Goal: Register for event/course: Sign up to attend an event or enroll in a course

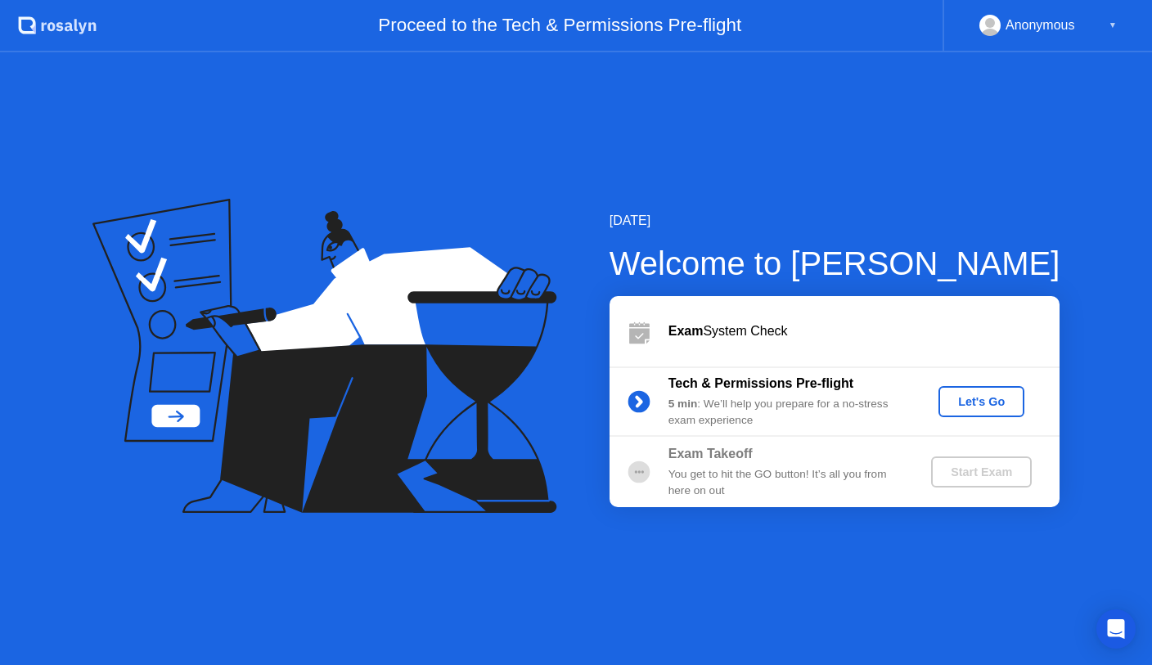
click at [716, 335] on div "Exam System Check" at bounding box center [864, 332] width 391 height 20
click at [989, 399] on div "Let's Go" at bounding box center [981, 401] width 73 height 13
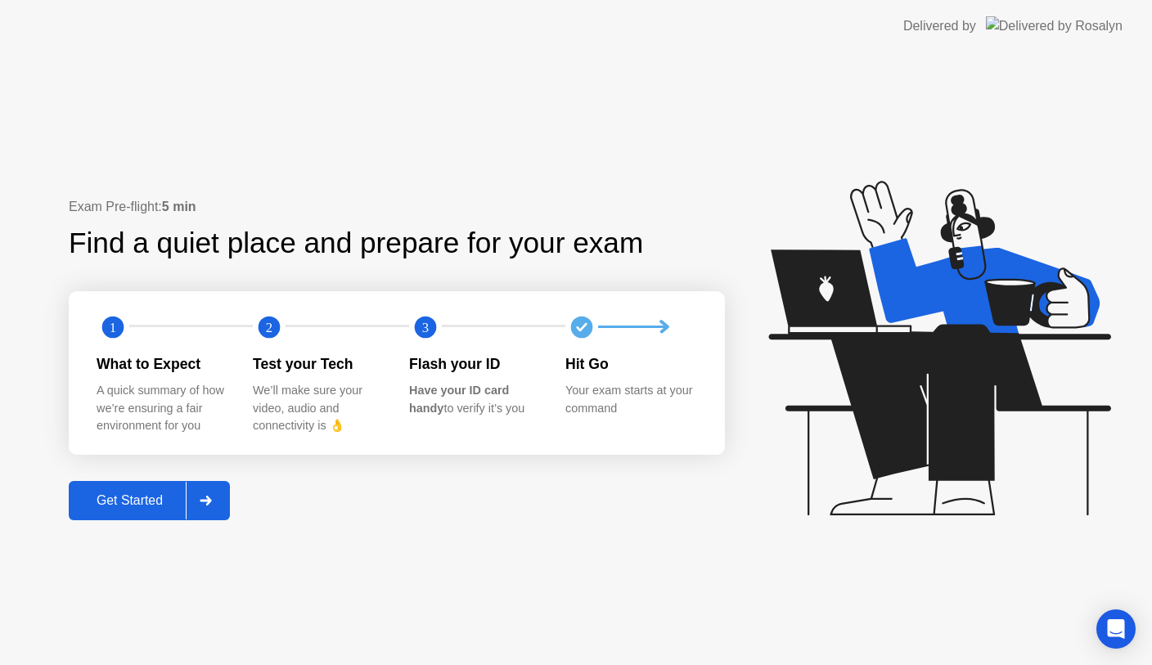
click at [124, 508] on div "Get Started" at bounding box center [130, 500] width 112 height 15
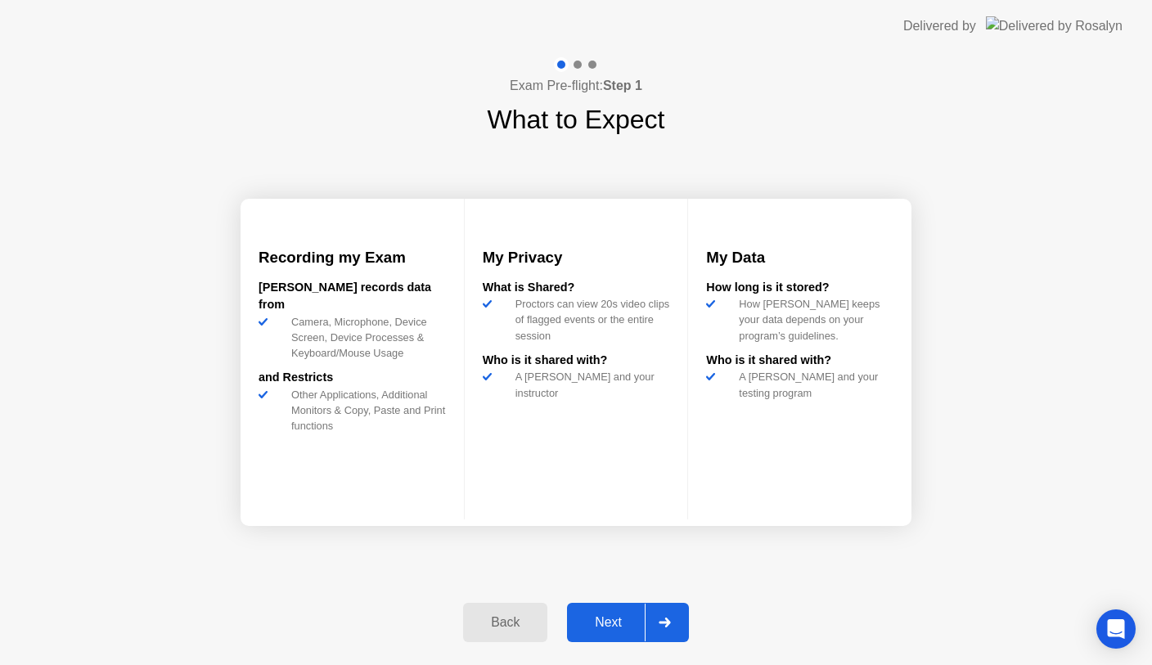
click at [606, 622] on div "Next" at bounding box center [608, 622] width 73 height 15
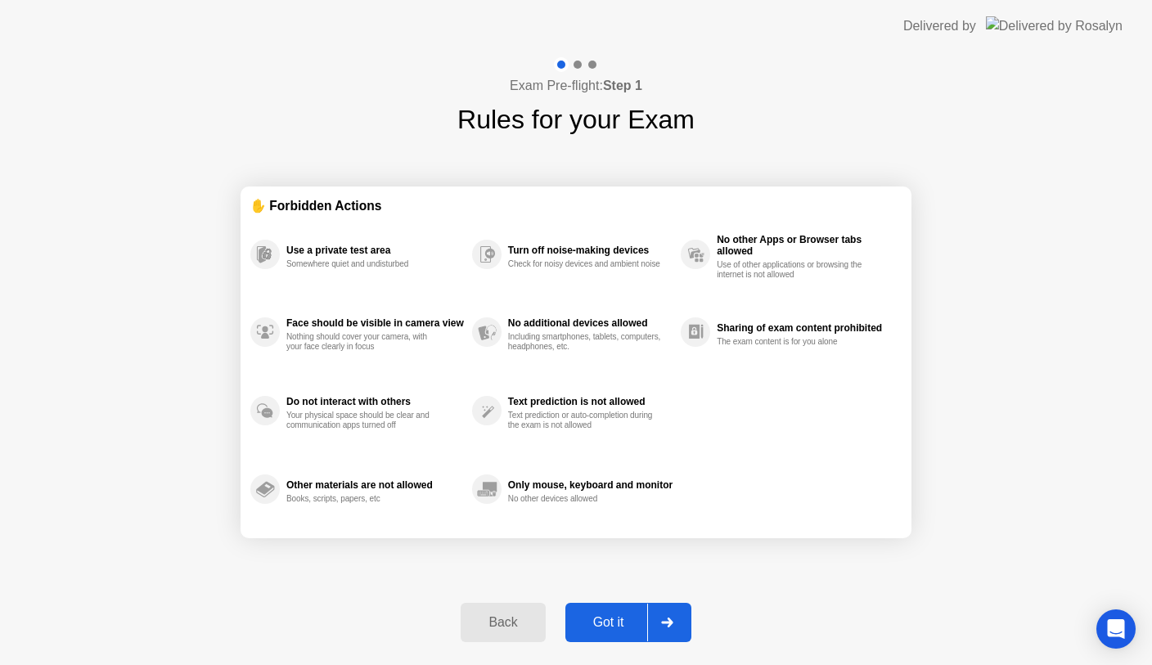
click at [665, 621] on icon at bounding box center [667, 623] width 12 height 10
select select "**********"
select select "*******"
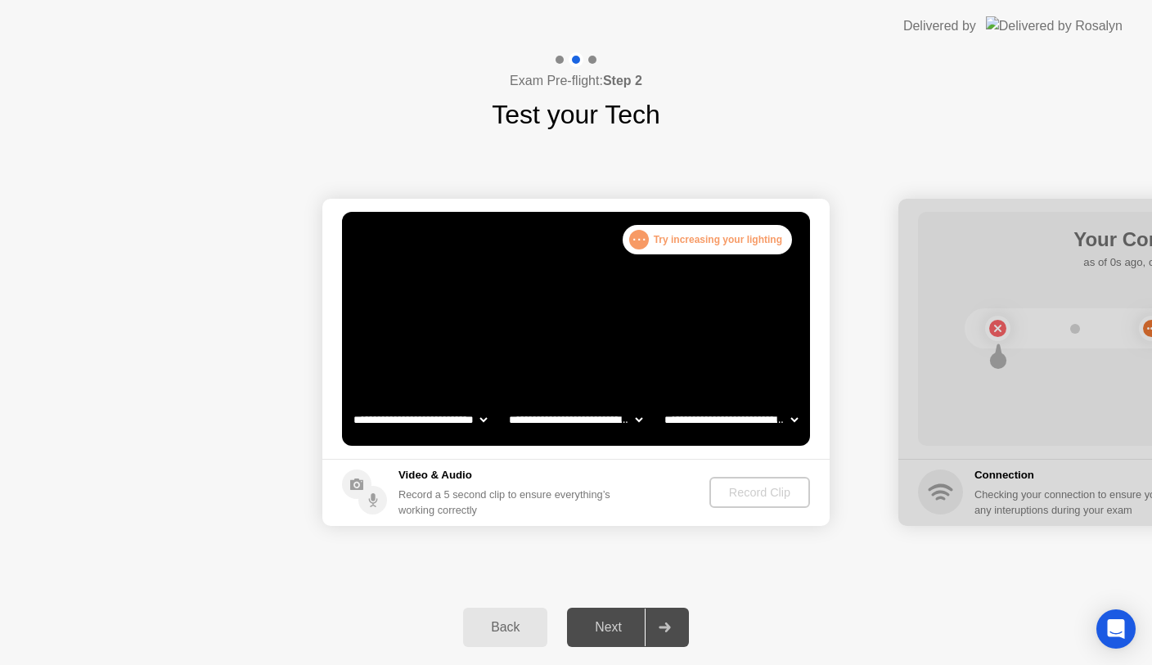
click at [622, 419] on select "**********" at bounding box center [576, 419] width 140 height 33
click at [506, 403] on select "**********" at bounding box center [576, 419] width 140 height 33
click at [468, 423] on select "**********" at bounding box center [420, 419] width 140 height 33
click at [350, 403] on select "**********" at bounding box center [420, 419] width 140 height 33
click at [777, 417] on select "**********" at bounding box center [731, 419] width 140 height 33
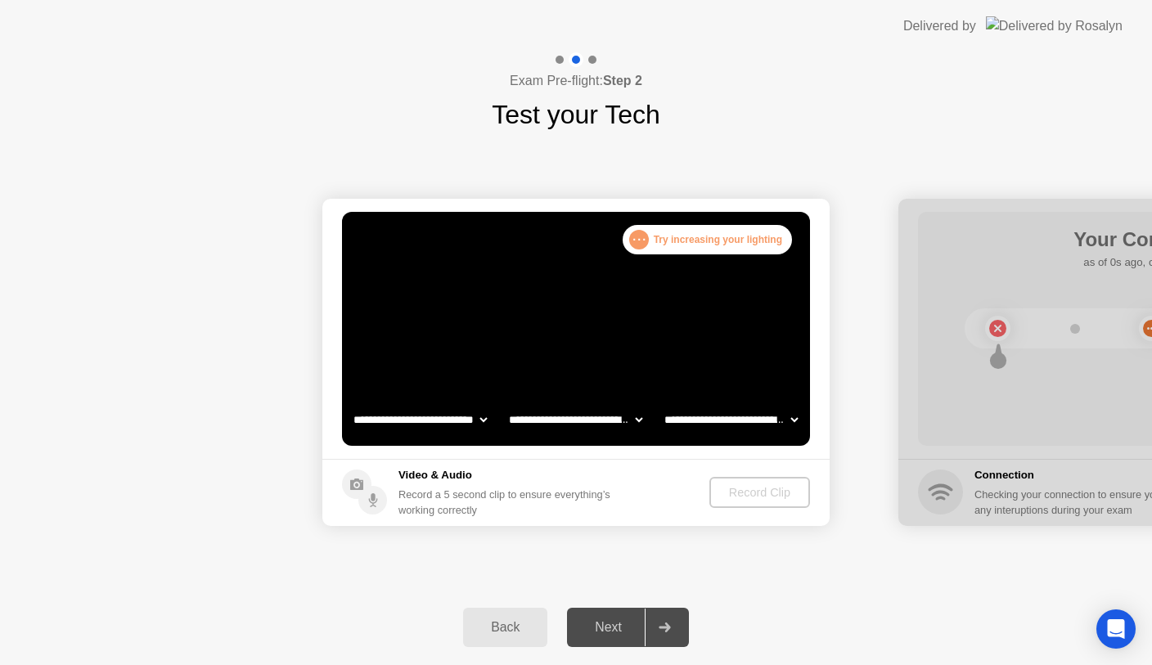
click at [661, 403] on select "**********" at bounding box center [731, 419] width 140 height 33
click at [645, 505] on footer "Video & Audio Record a 5 second clip to ensure everything’s working correctly R…" at bounding box center [575, 492] width 507 height 67
click at [674, 239] on div ". . . Try increasing your lighting" at bounding box center [707, 239] width 169 height 29
click at [640, 237] on div ". . ." at bounding box center [639, 240] width 20 height 20
click at [746, 489] on div "Record Clip" at bounding box center [761, 492] width 88 height 13
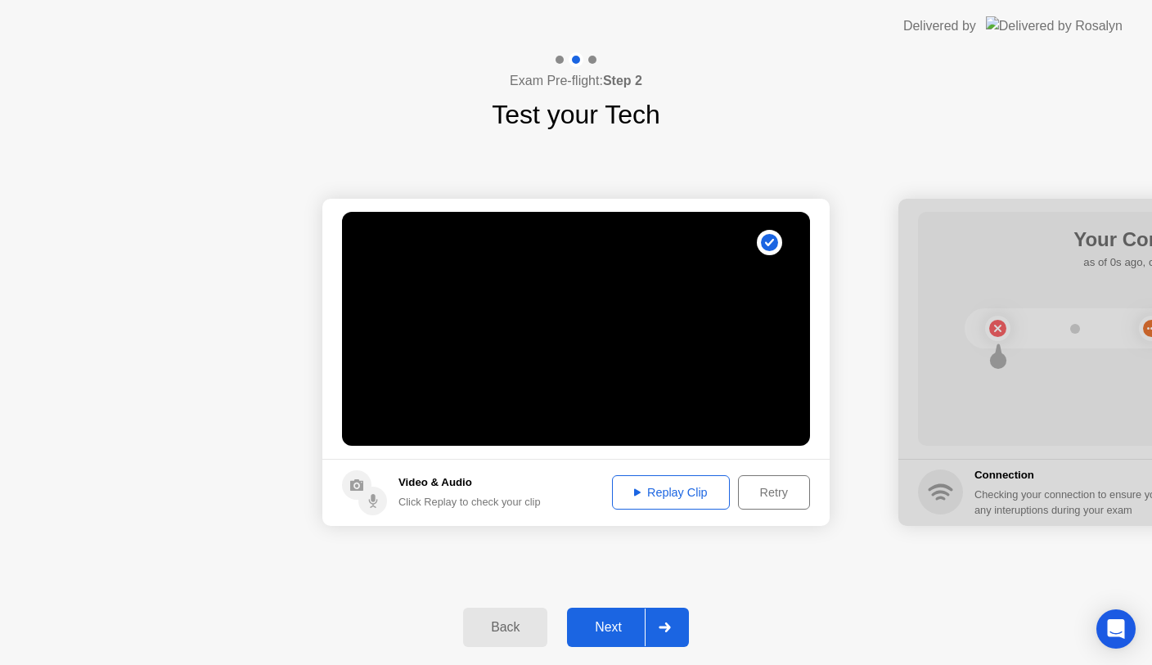
click at [671, 493] on div "Replay Clip" at bounding box center [671, 492] width 106 height 13
click at [662, 488] on div "Replay Clip" at bounding box center [671, 492] width 106 height 13
click at [669, 638] on div at bounding box center [664, 628] width 39 height 38
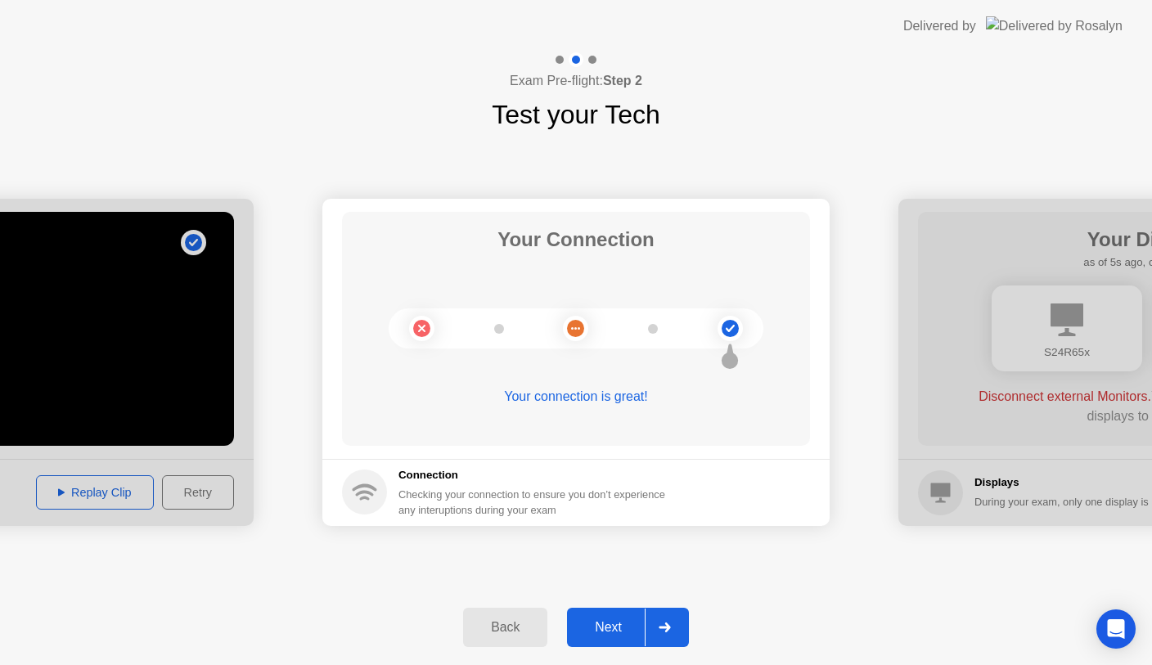
click at [669, 630] on icon at bounding box center [664, 628] width 11 height 10
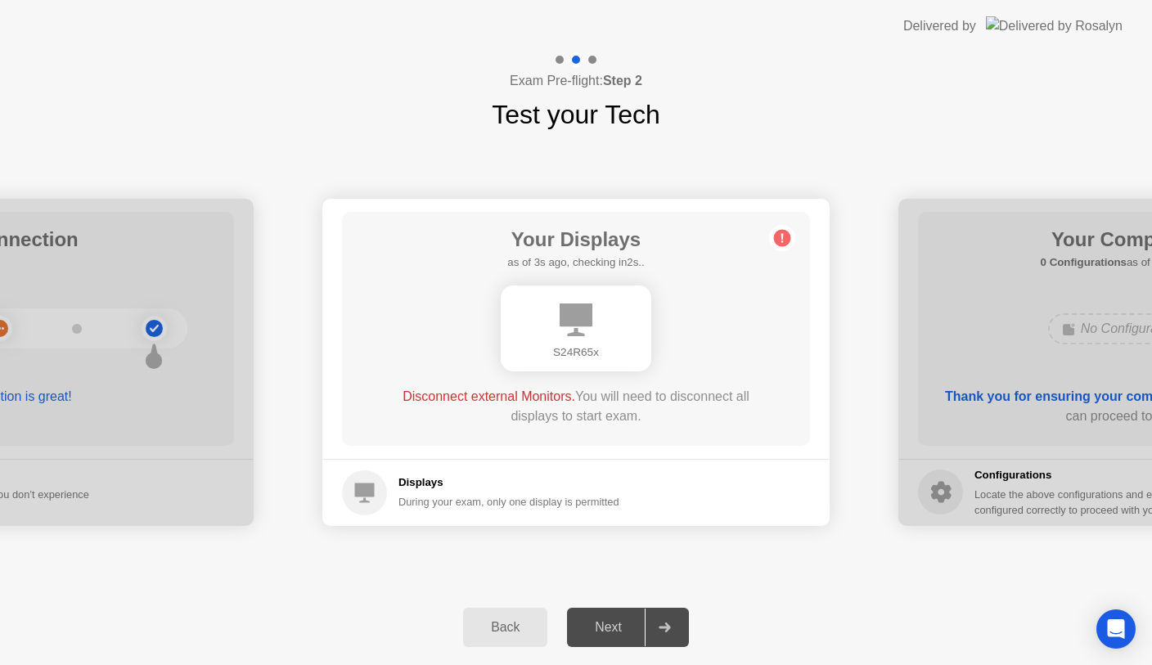
drag, startPoint x: 603, startPoint y: 347, endPoint x: 611, endPoint y: 354, distance: 10.5
click at [610, 349] on div "S24R65x" at bounding box center [576, 353] width 124 height 16
click at [678, 628] on div at bounding box center [664, 628] width 39 height 38
click at [585, 361] on div "S24R65x" at bounding box center [576, 353] width 124 height 16
click at [448, 398] on span "Disconnect external Monitors." at bounding box center [489, 397] width 173 height 14
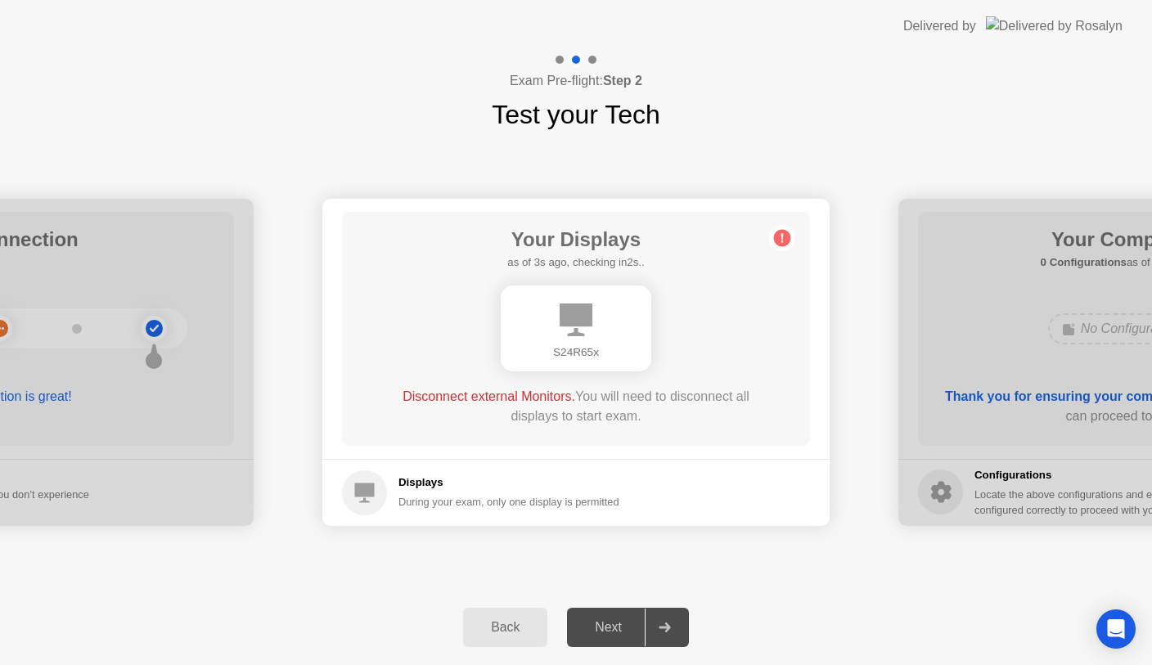
click at [410, 487] on h5 "Displays" at bounding box center [509, 483] width 221 height 16
click at [641, 506] on footer "Displays During your exam, only one display is permitted" at bounding box center [575, 492] width 507 height 67
click at [595, 629] on div "Next" at bounding box center [608, 627] width 73 height 15
click at [958, 565] on div "**********" at bounding box center [576, 362] width 1152 height 456
click at [693, 281] on div "S24R65x" at bounding box center [576, 328] width 375 height 99
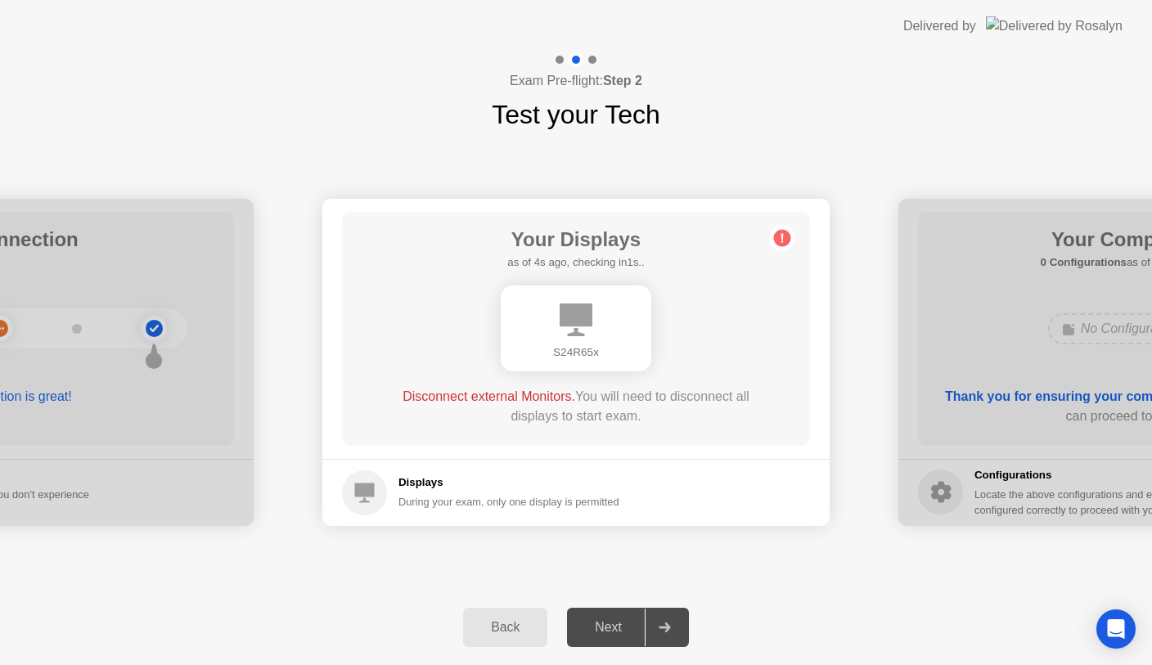
click at [562, 399] on span "Disconnect external Monitors." at bounding box center [489, 397] width 173 height 14
click at [454, 478] on h5 "Displays" at bounding box center [509, 483] width 221 height 16
click at [503, 631] on div "Back" at bounding box center [505, 627] width 74 height 15
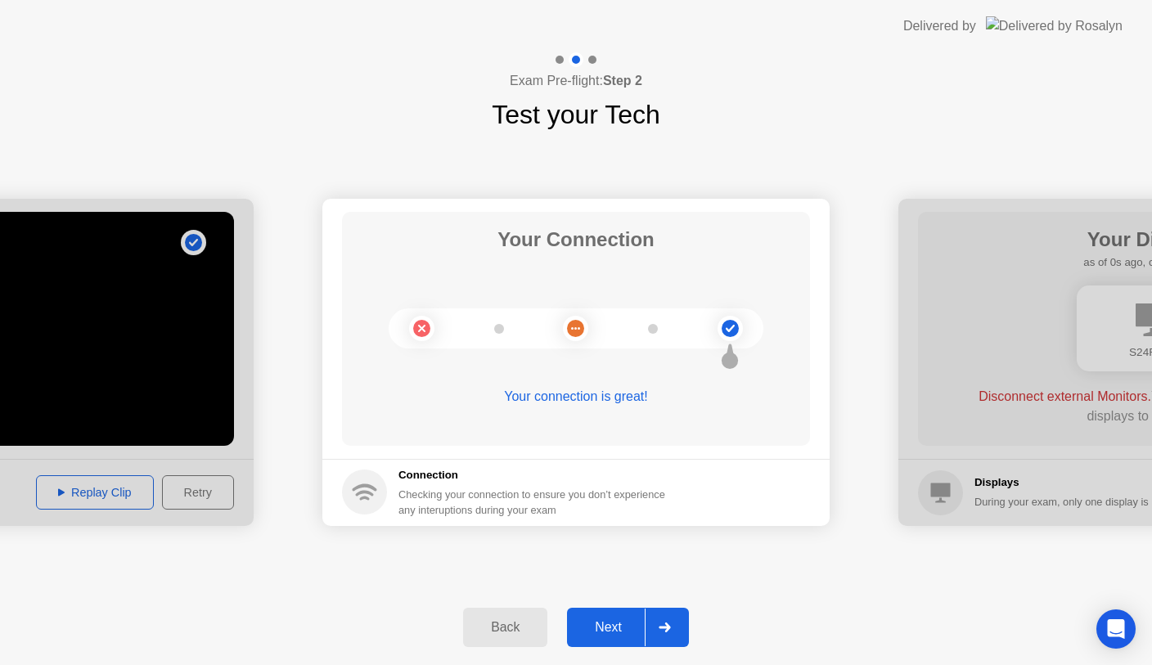
click at [660, 629] on icon at bounding box center [664, 628] width 11 height 10
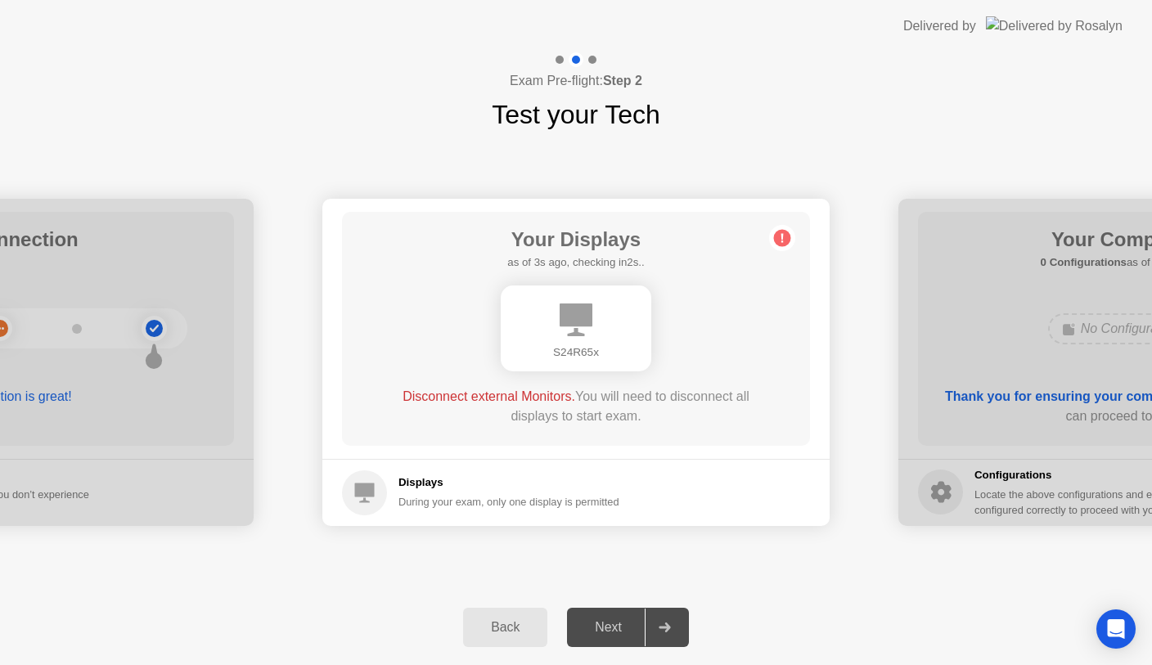
click at [675, 624] on div at bounding box center [664, 628] width 39 height 38
click at [785, 242] on circle at bounding box center [782, 237] width 17 height 17
click at [781, 232] on circle at bounding box center [782, 237] width 17 height 17
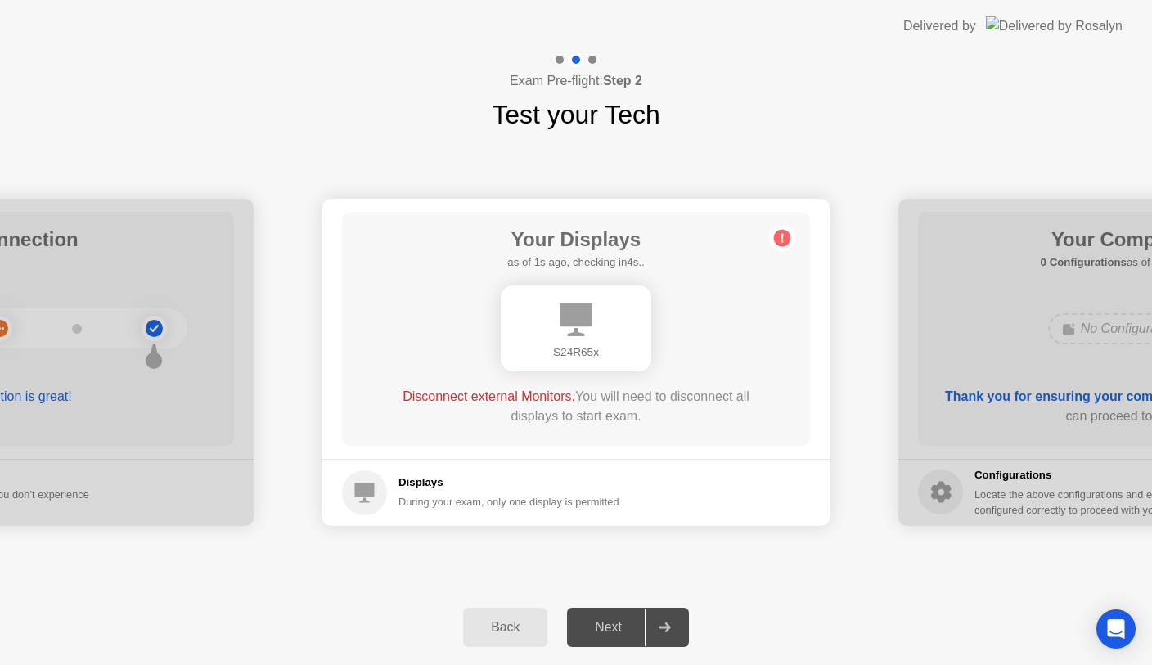
click at [782, 231] on circle at bounding box center [782, 237] width 17 height 17
click at [597, 352] on div "S24R65x" at bounding box center [576, 353] width 124 height 16
click at [657, 644] on div at bounding box center [664, 628] width 39 height 38
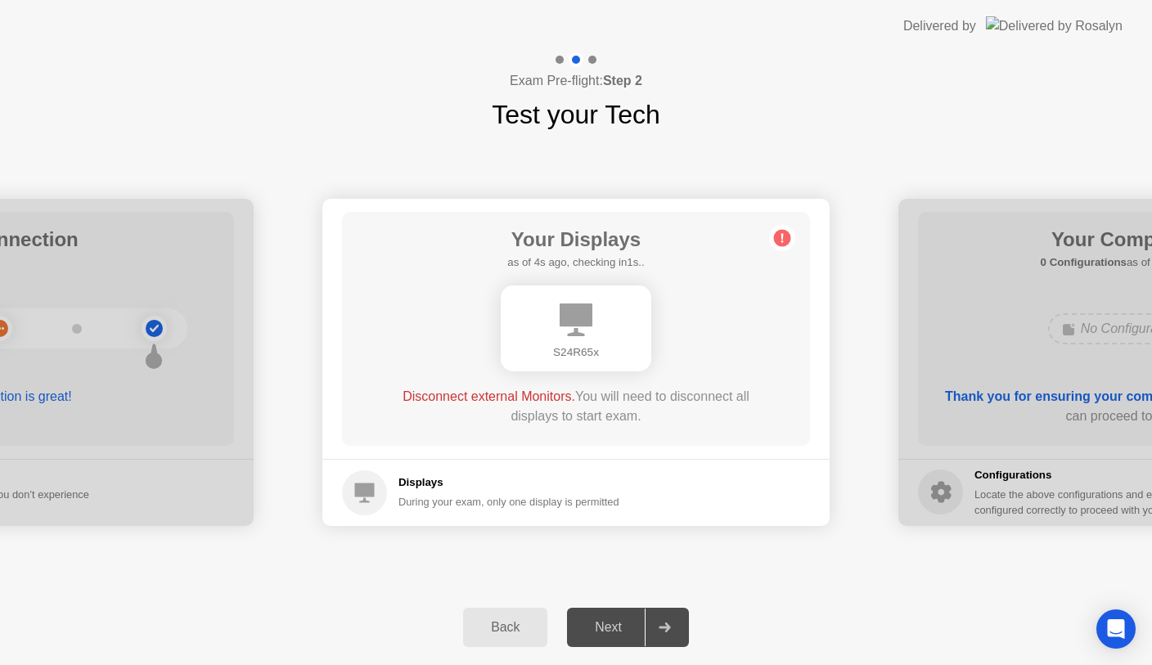
click at [657, 637] on div at bounding box center [664, 628] width 39 height 38
click at [570, 339] on div "S24R65x" at bounding box center [576, 329] width 151 height 86
click at [562, 318] on icon at bounding box center [576, 320] width 33 height 33
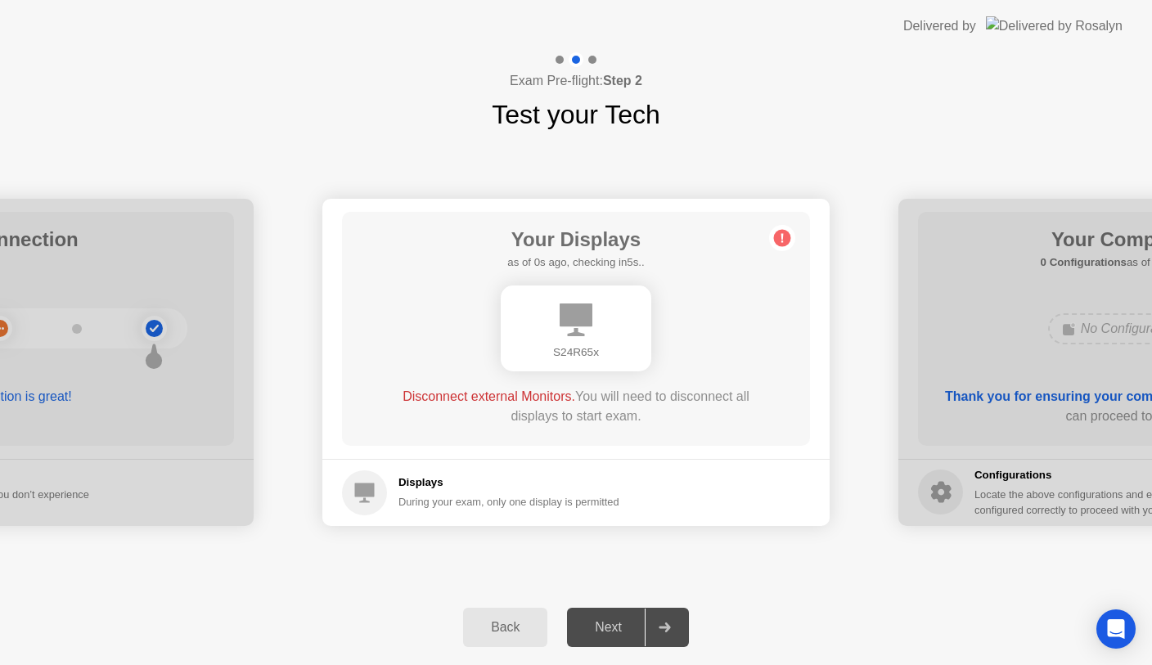
click at [529, 622] on div "Back" at bounding box center [505, 627] width 74 height 15
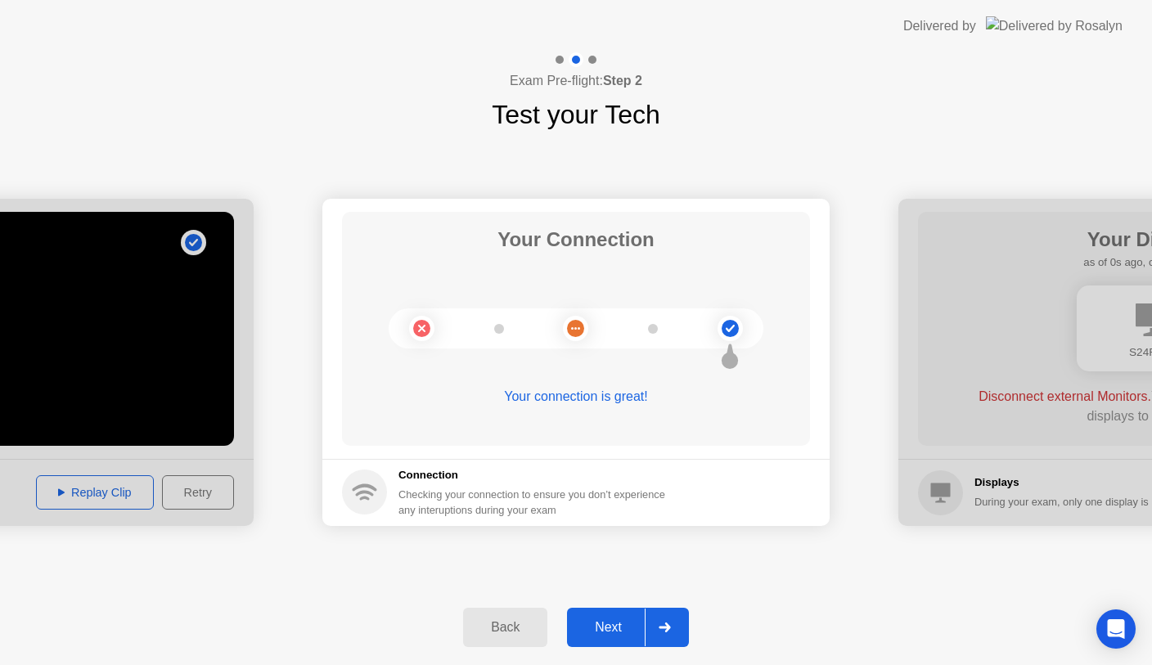
click at [618, 629] on div "Next" at bounding box center [608, 627] width 73 height 15
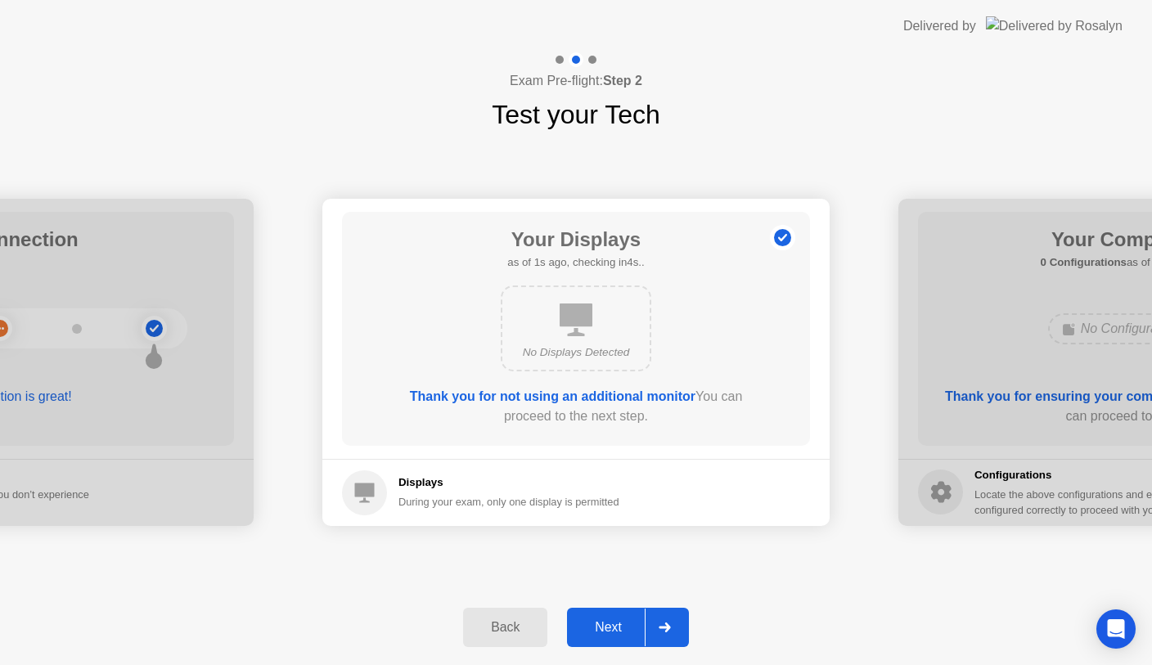
click at [614, 625] on div "Next" at bounding box center [608, 627] width 73 height 15
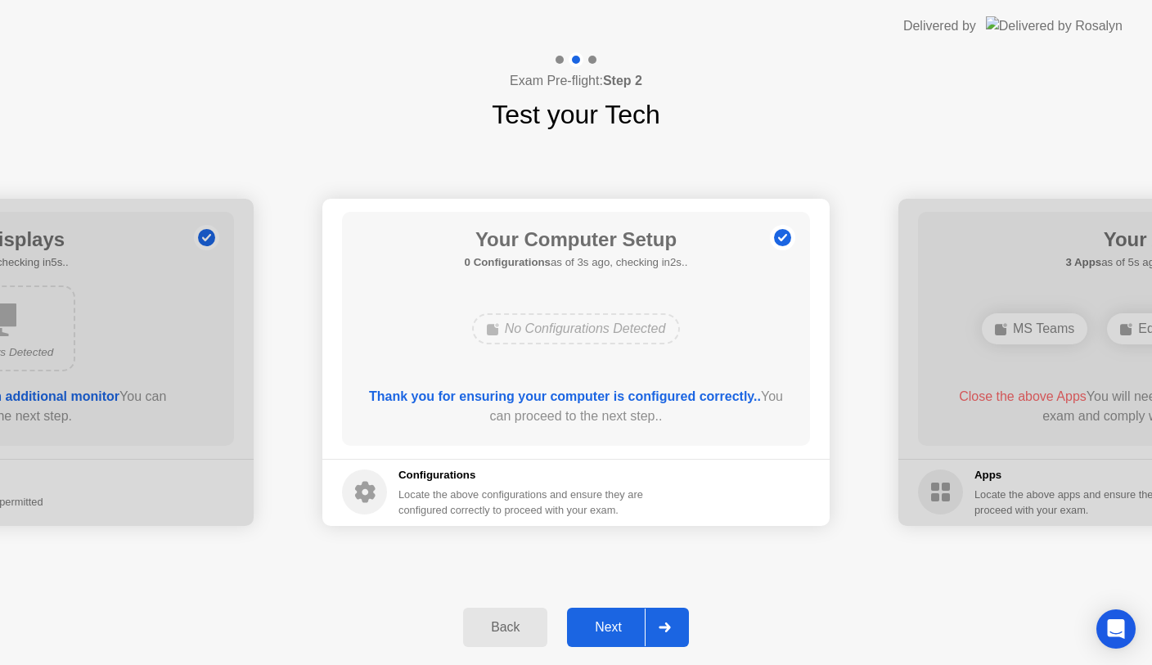
click at [605, 624] on div "Next" at bounding box center [608, 627] width 73 height 15
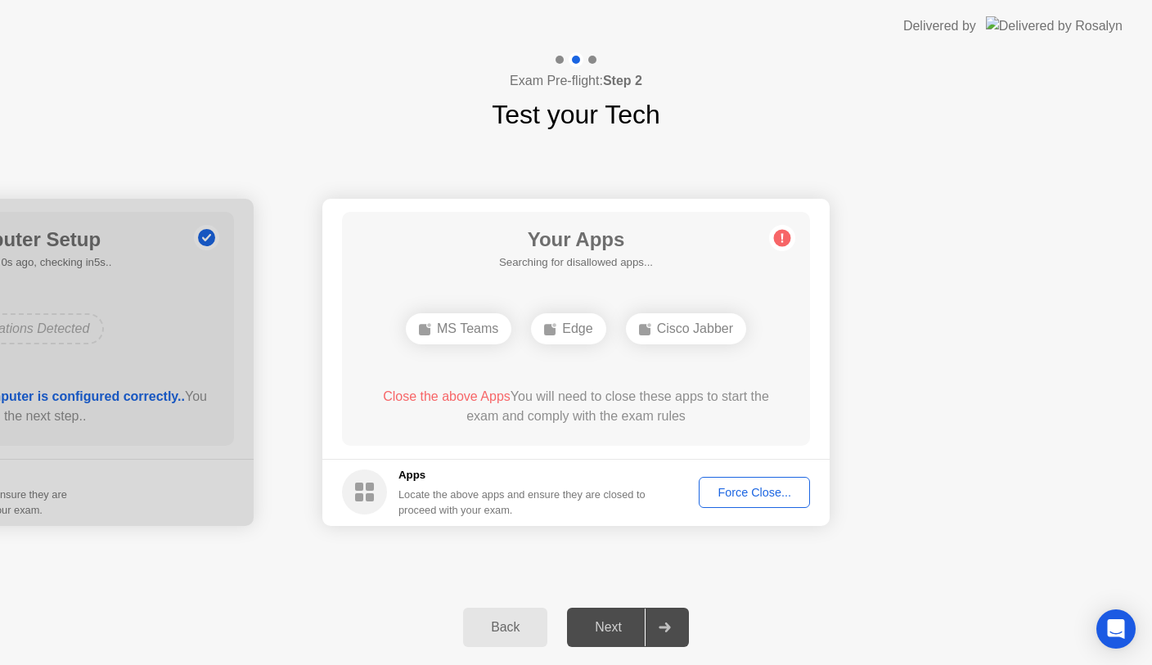
drag, startPoint x: 678, startPoint y: 2, endPoint x: 652, endPoint y: 4, distance: 26.2
click at [652, 4] on header "Delivered by" at bounding box center [576, 26] width 1152 height 52
click at [515, 633] on div "Back" at bounding box center [505, 627] width 74 height 15
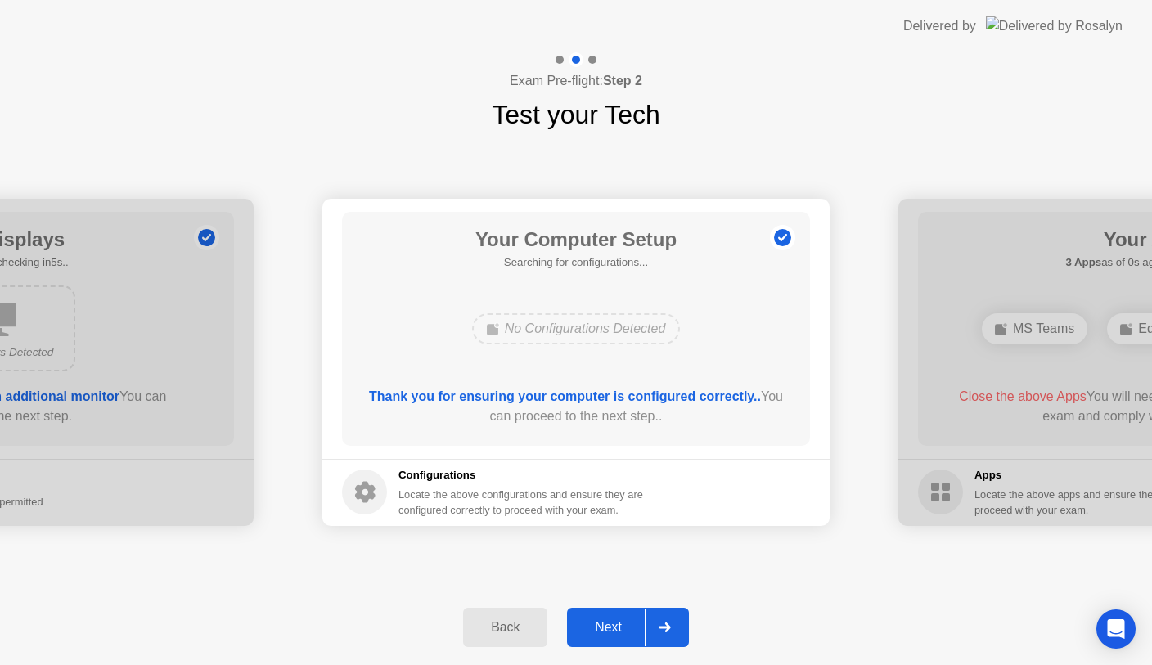
click at [669, 629] on icon at bounding box center [664, 628] width 11 height 10
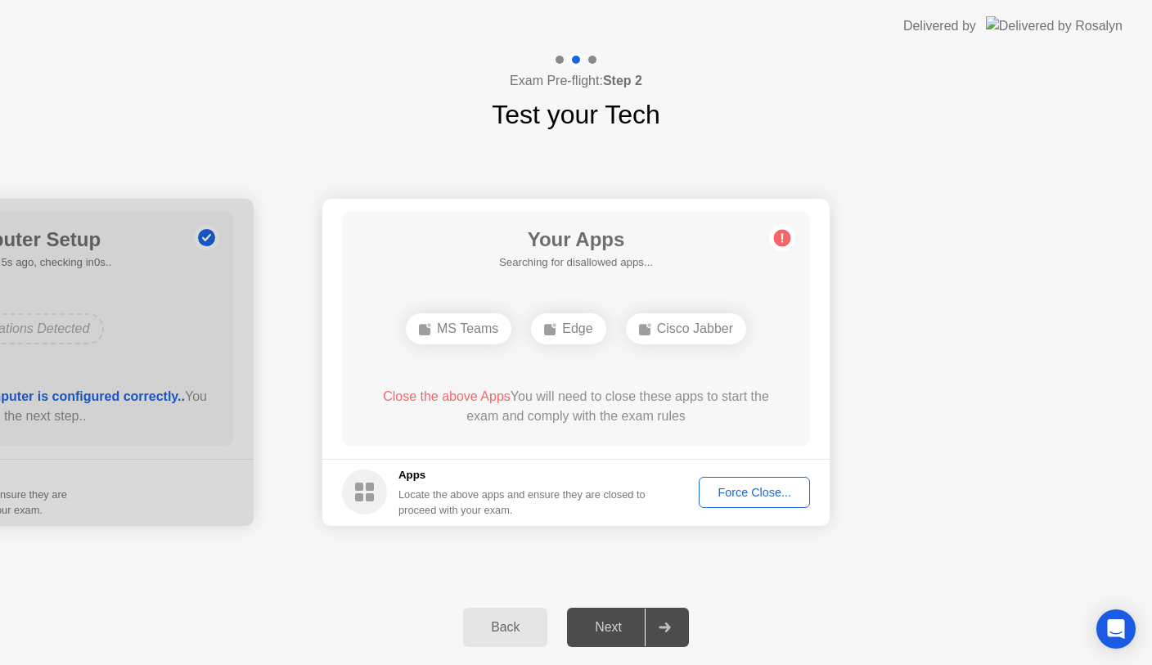
click at [1073, 142] on div "**********" at bounding box center [576, 362] width 1152 height 456
click at [743, 495] on div "Force Close..." at bounding box center [755, 492] width 100 height 13
click at [602, 629] on div "Next" at bounding box center [608, 627] width 73 height 15
click at [504, 633] on div "Back" at bounding box center [505, 627] width 74 height 15
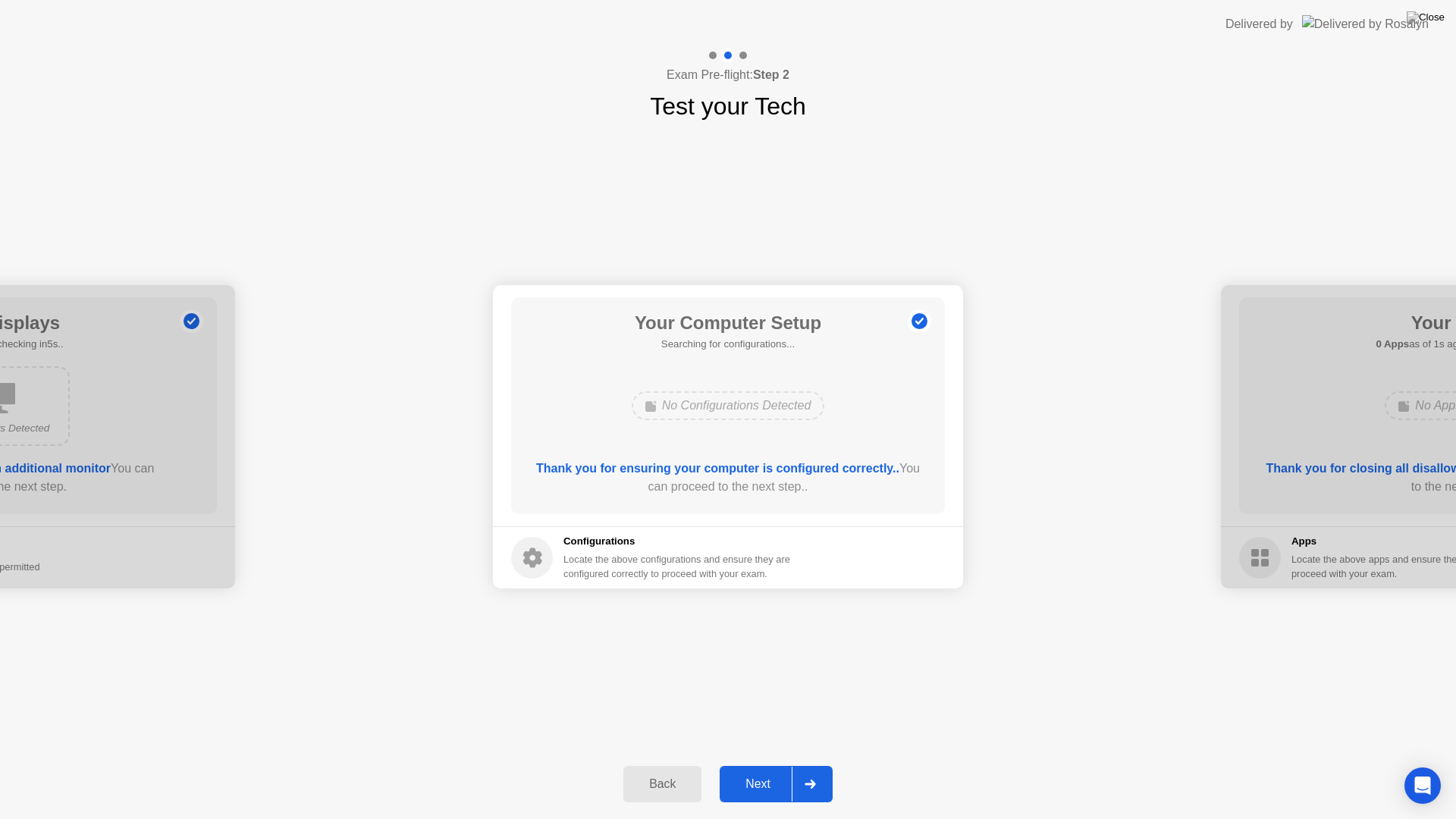
click at [815, 616] on icon at bounding box center [809, 784] width 10 height 9
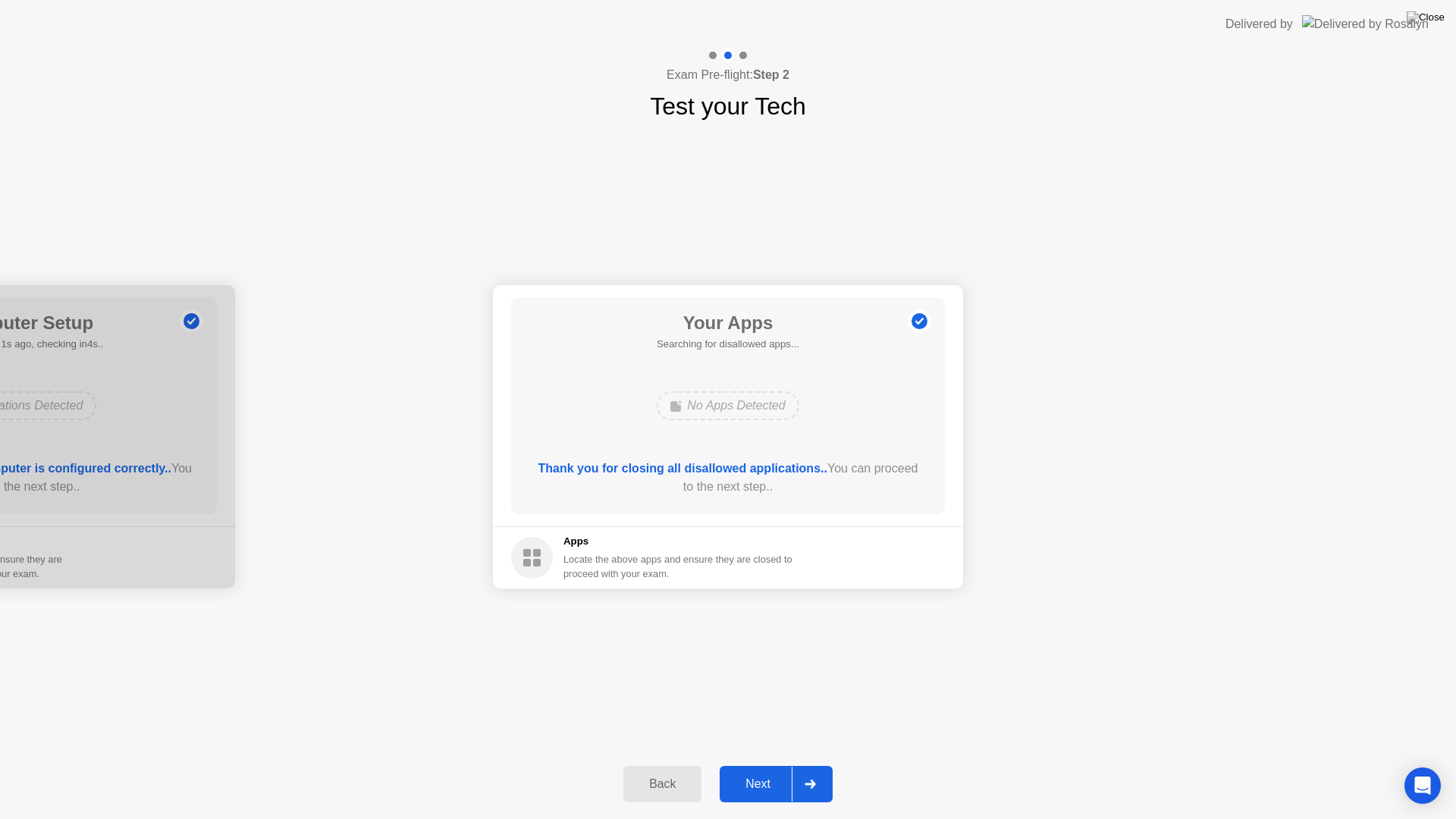
click at [815, 616] on icon at bounding box center [809, 784] width 10 height 9
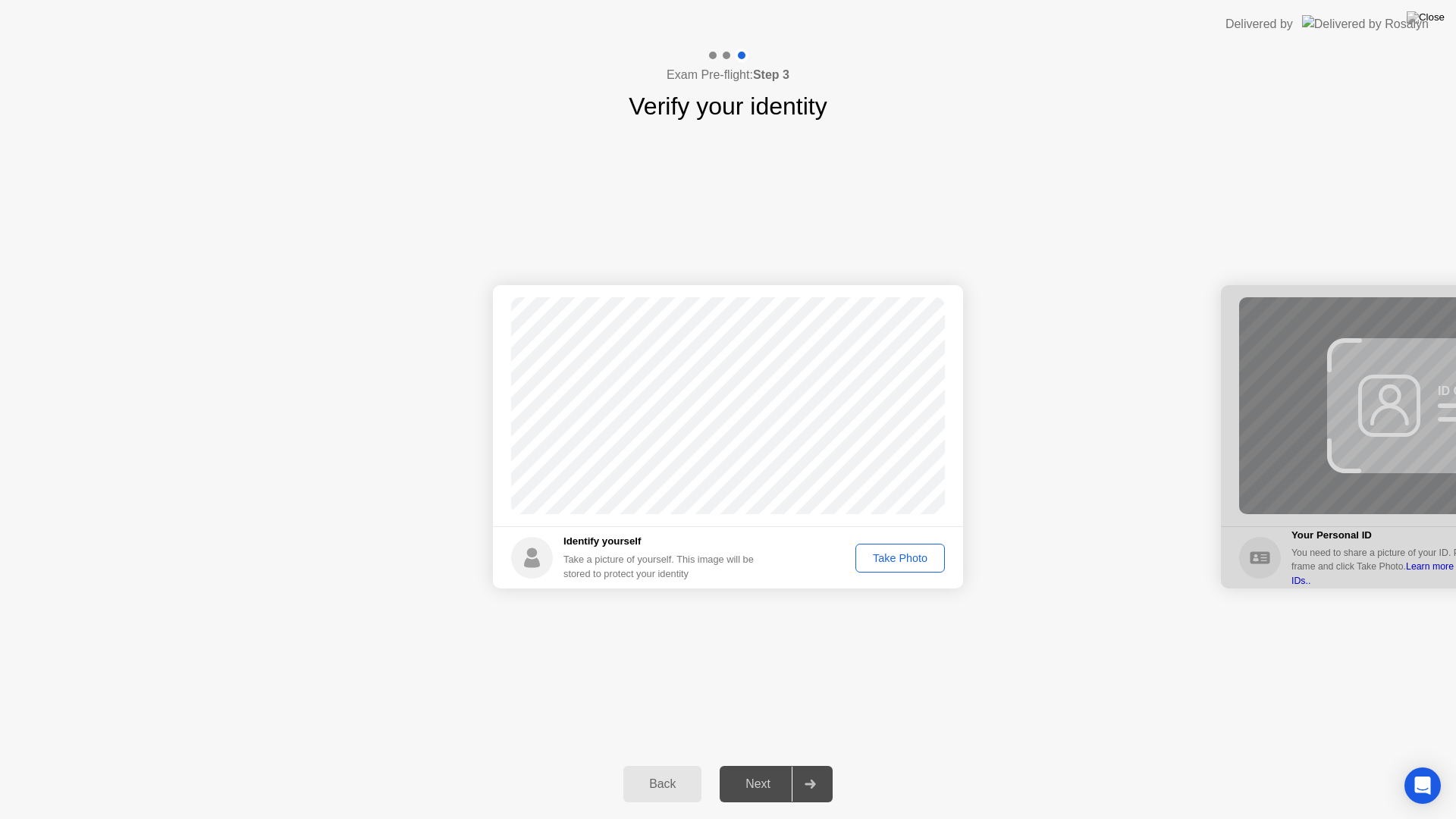
click at [898, 561] on div "Take Photo" at bounding box center [900, 558] width 79 height 12
click at [908, 555] on div "Retake" at bounding box center [910, 558] width 59 height 12
click at [900, 558] on div "Take Photo" at bounding box center [900, 558] width 79 height 12
click at [813, 616] on div at bounding box center [809, 784] width 36 height 35
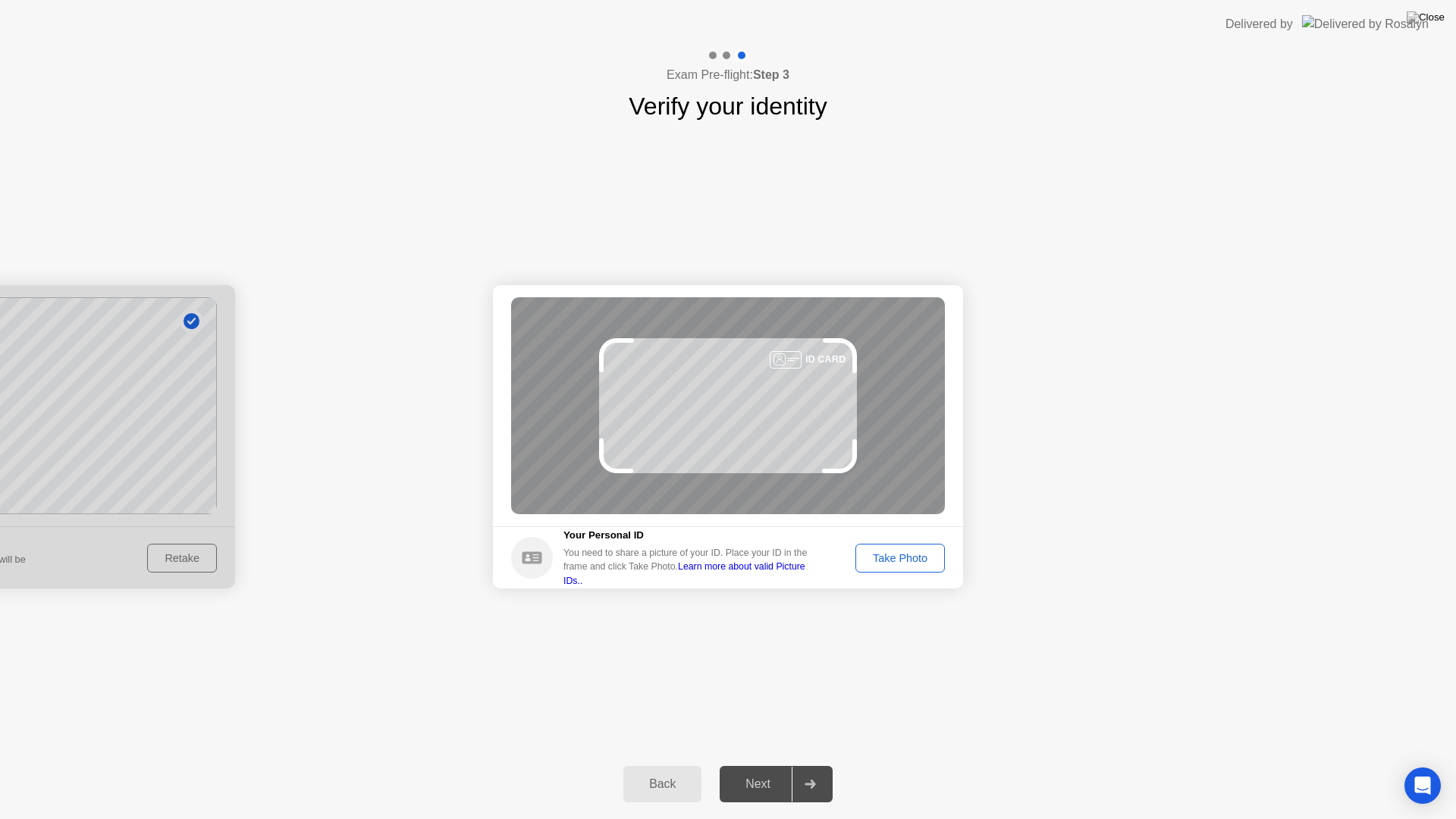
click at [897, 548] on button "Take Photo" at bounding box center [900, 558] width 90 height 29
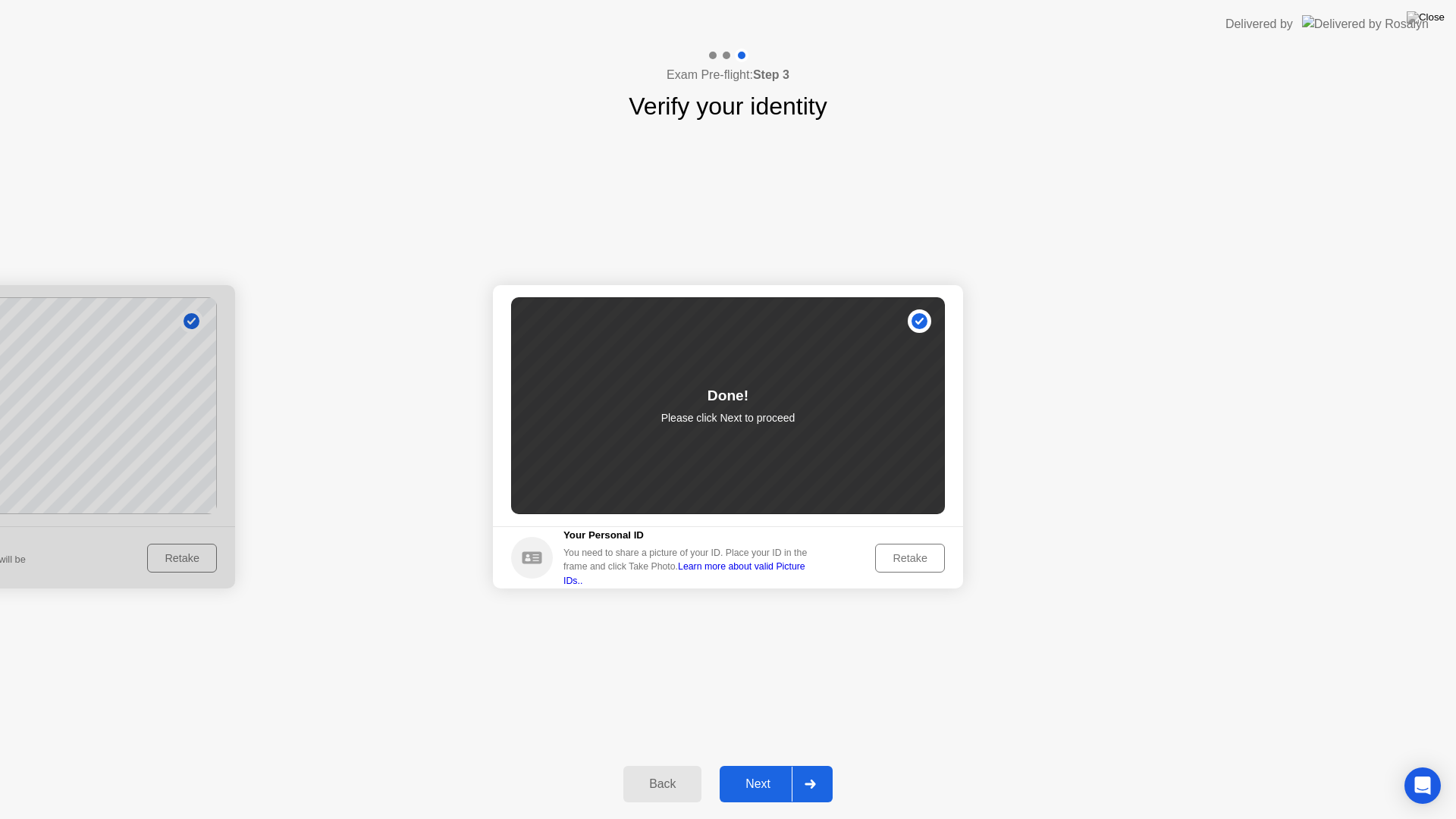
click at [765, 616] on div "Next" at bounding box center [758, 784] width 68 height 14
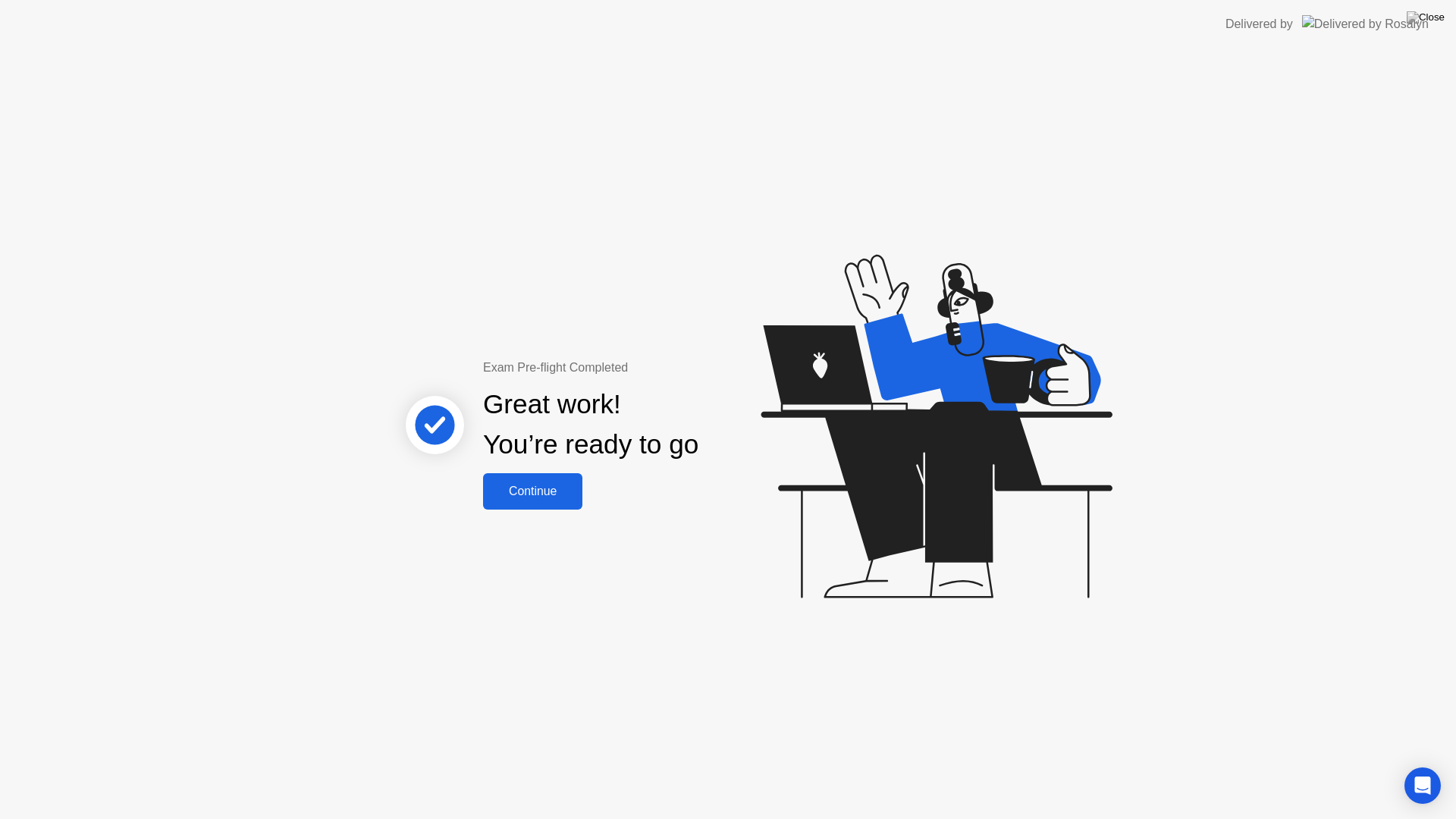
click at [530, 495] on div "Continue" at bounding box center [532, 491] width 90 height 14
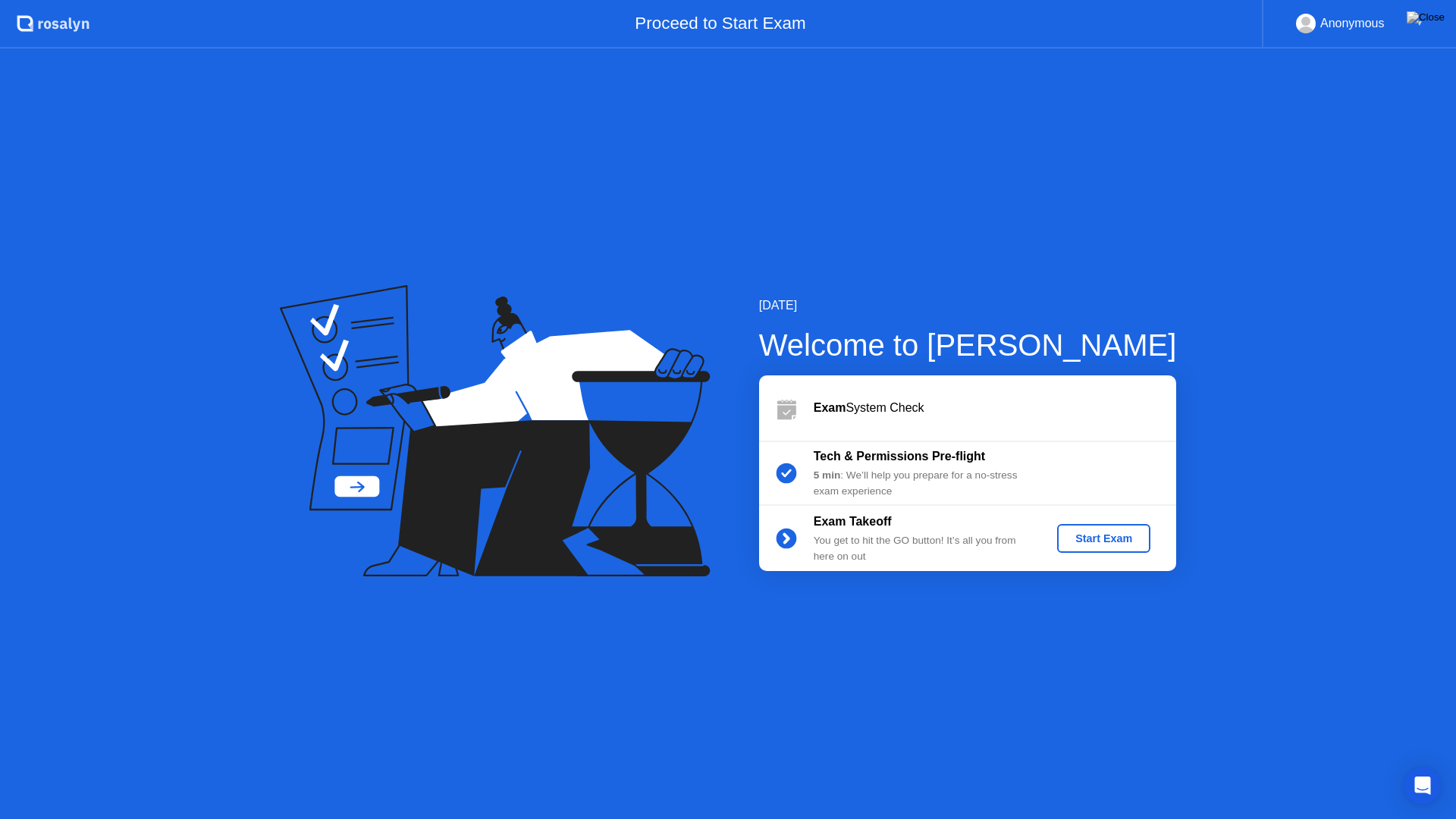
drag, startPoint x: 1158, startPoint y: 119, endPoint x: 1171, endPoint y: 108, distance: 17.0
click at [1067, 118] on div "[DATE] Welcome to [PERSON_NAME] Exam System Check Tech & Permissions Pre-flight…" at bounding box center [728, 433] width 1456 height 770
click at [1067, 23] on div "Anonymous" at bounding box center [1353, 23] width 65 height 19
click at [1067, 25] on div "▼" at bounding box center [1420, 23] width 7 height 19
drag, startPoint x: 887, startPoint y: 18, endPoint x: 766, endPoint y: 32, distance: 121.8
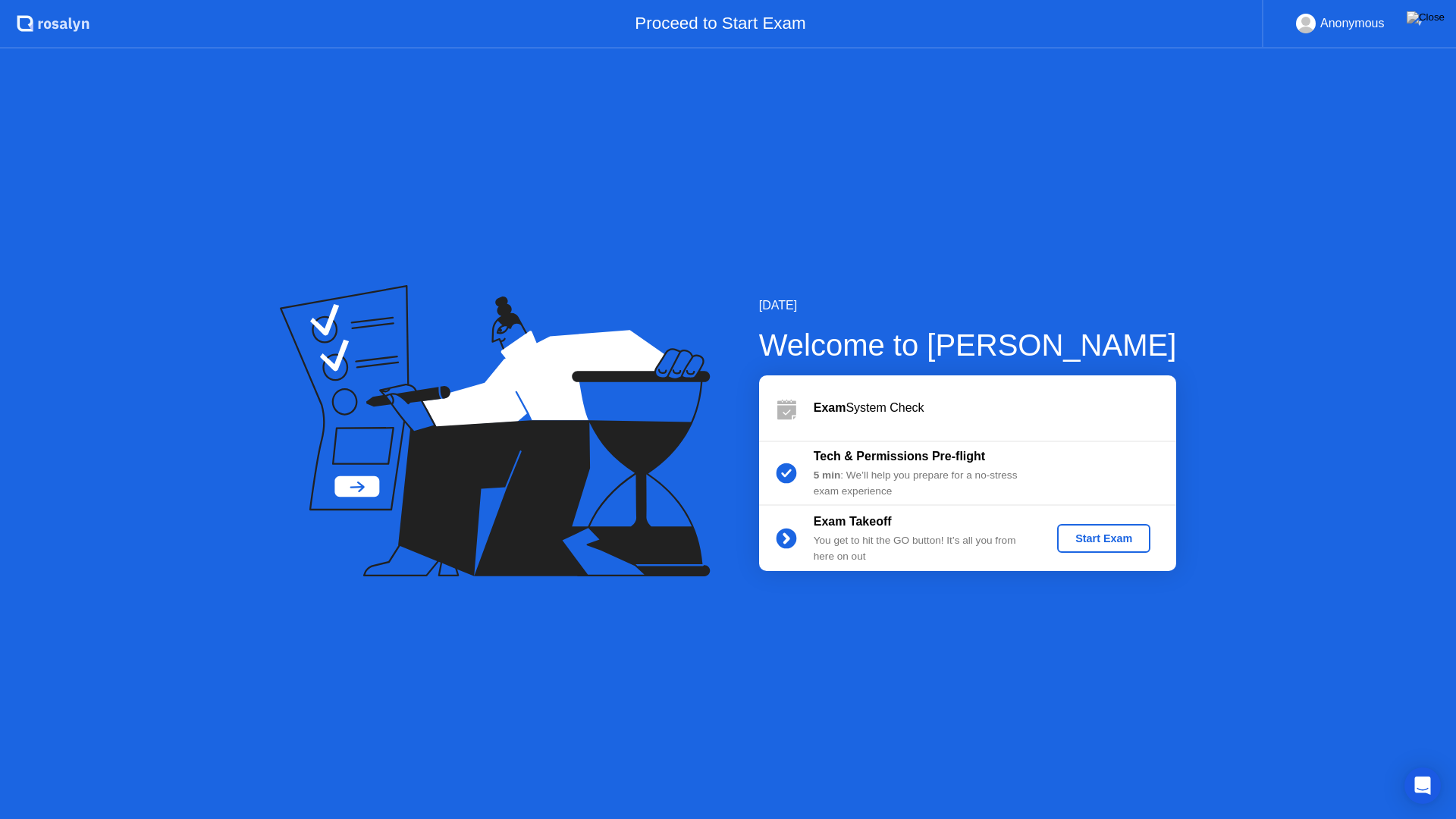
click at [766, 32] on div "Proceed to Start Exam" at bounding box center [676, 24] width 1172 height 48
click at [808, 415] on div at bounding box center [786, 408] width 55 height 31
click at [1067, 616] on div "Open Intercom Messenger" at bounding box center [1423, 786] width 40 height 40
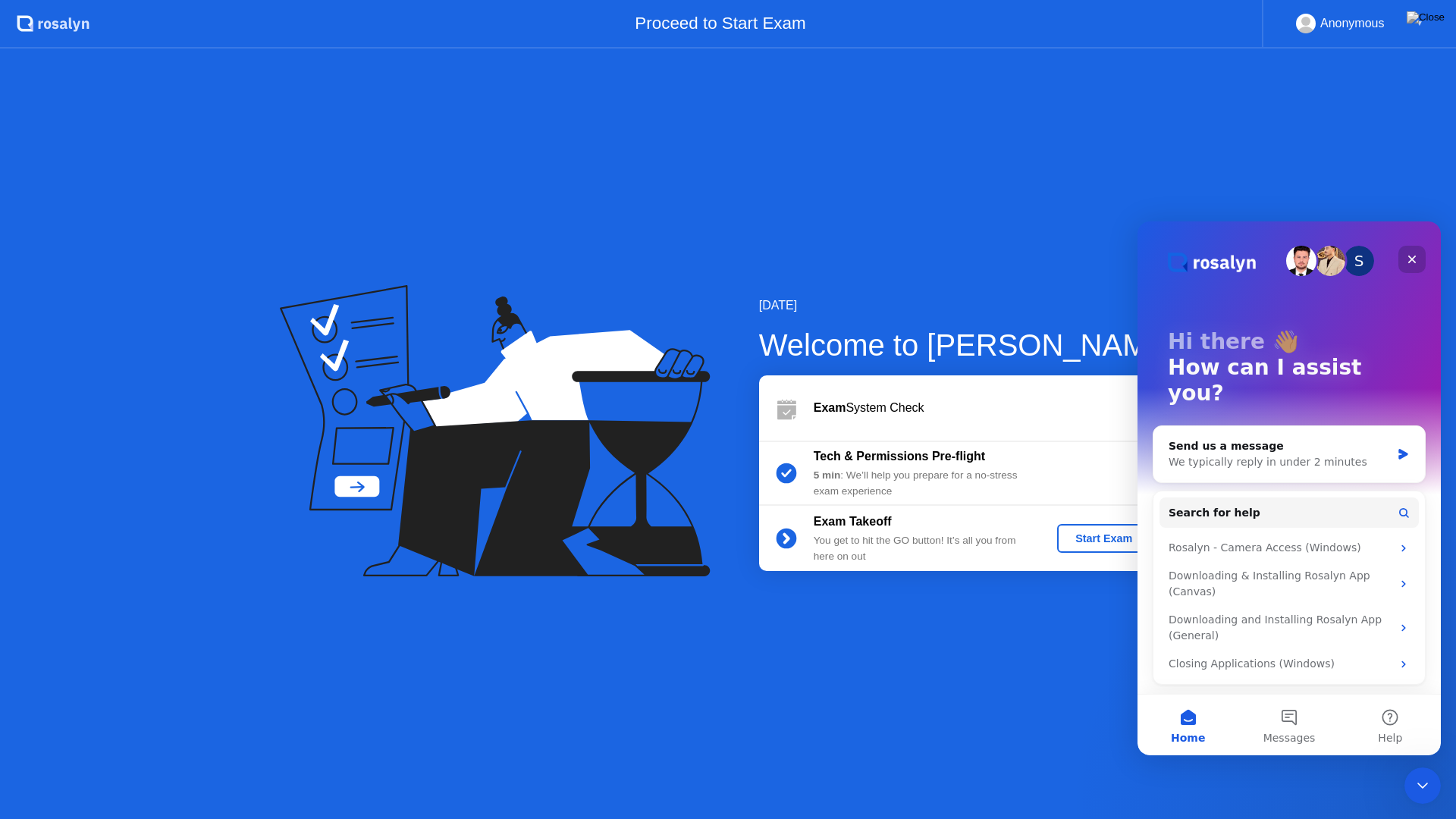
click at [1067, 265] on icon "Close" at bounding box center [1412, 258] width 12 height 12
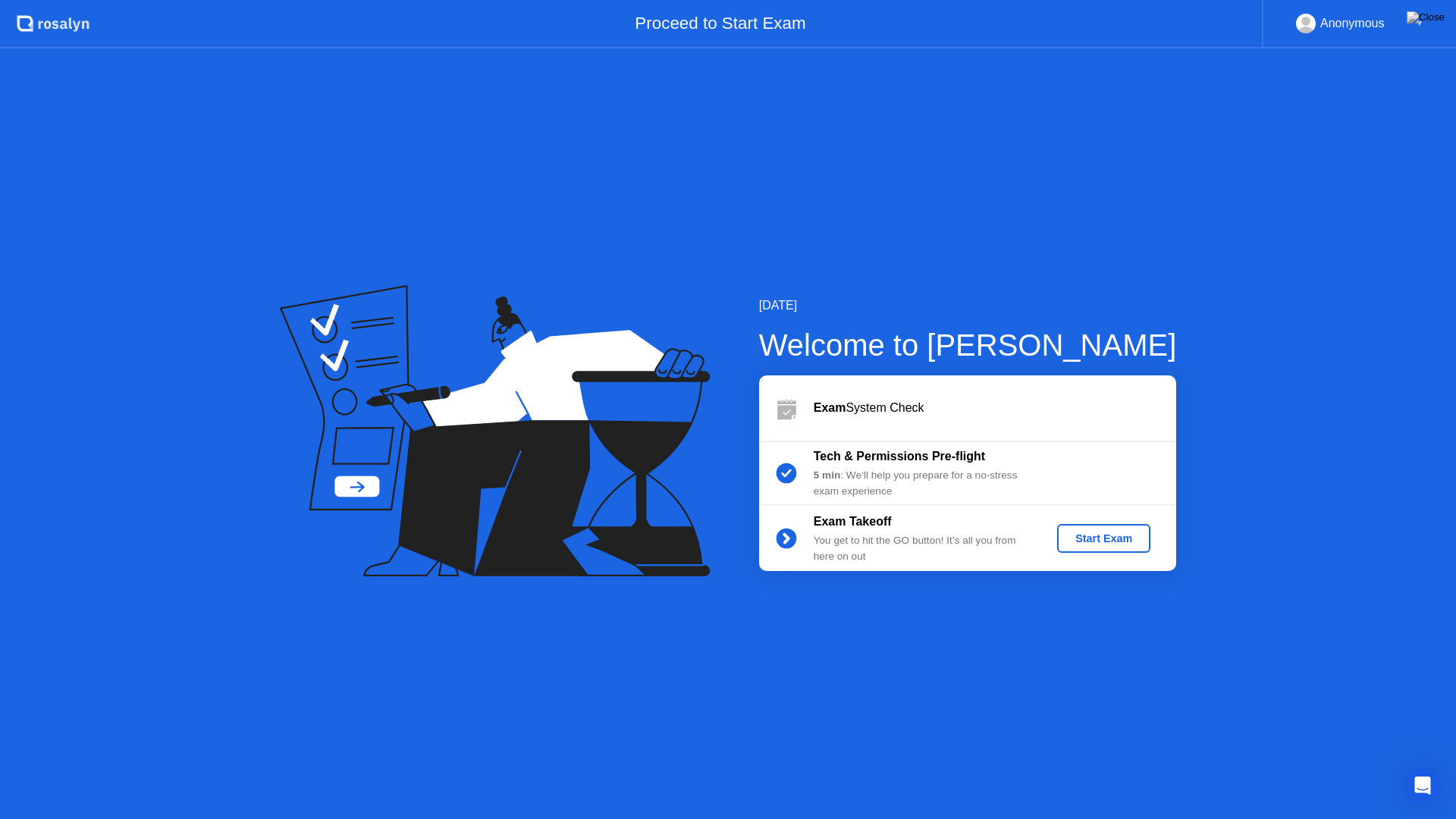
click at [1067, 28] on circle at bounding box center [1306, 36] width 19 height 19
click at [1067, 27] on circle at bounding box center [1306, 36] width 19 height 19
click at [1067, 453] on div "Tech & Permissions Pre-flight 5 min : We’ll help you prepare for a no-stress ex…" at bounding box center [968, 472] width 417 height 65
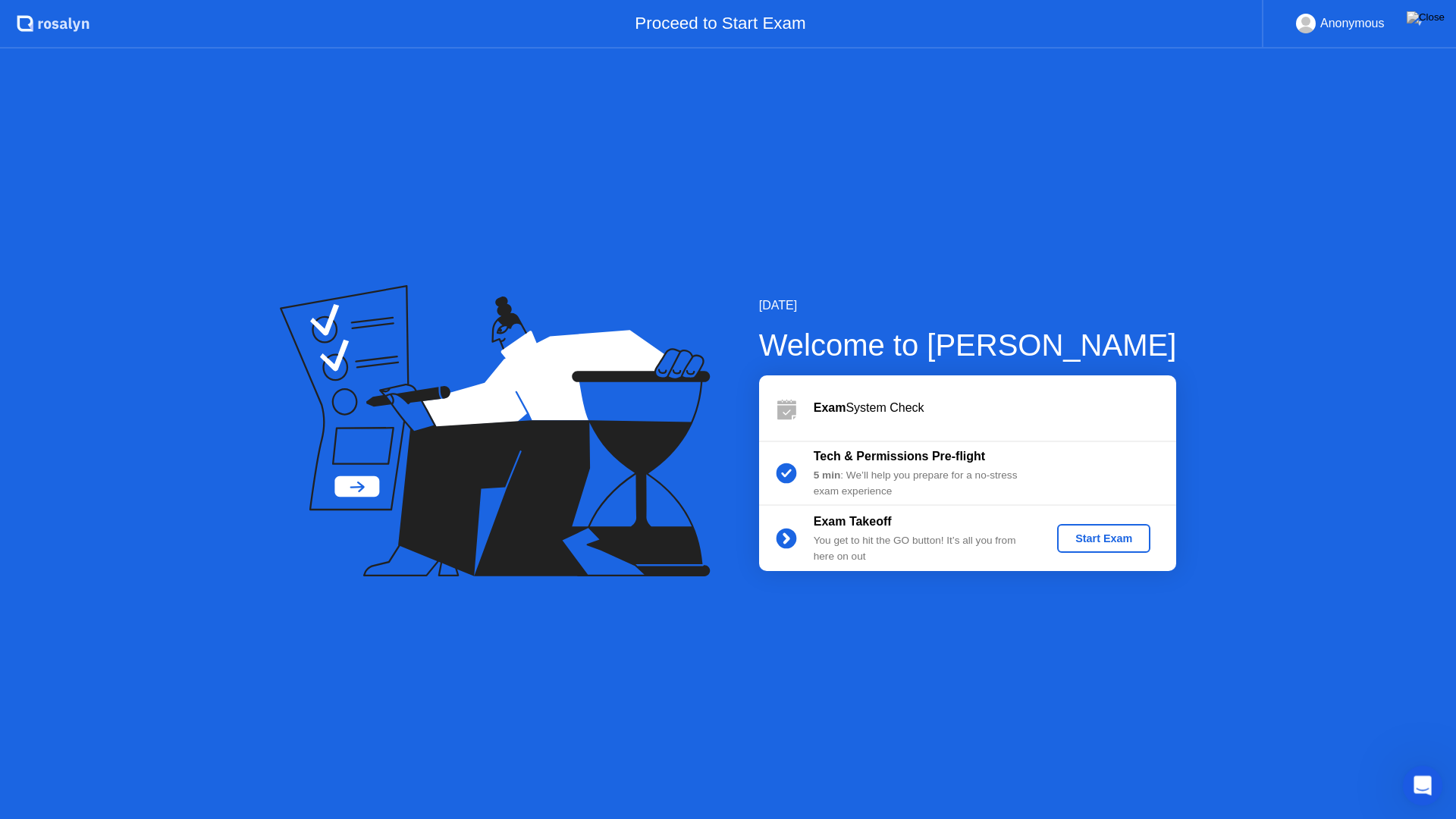
click at [1067, 616] on icon "Open Intercom Messenger" at bounding box center [1421, 783] width 25 height 25
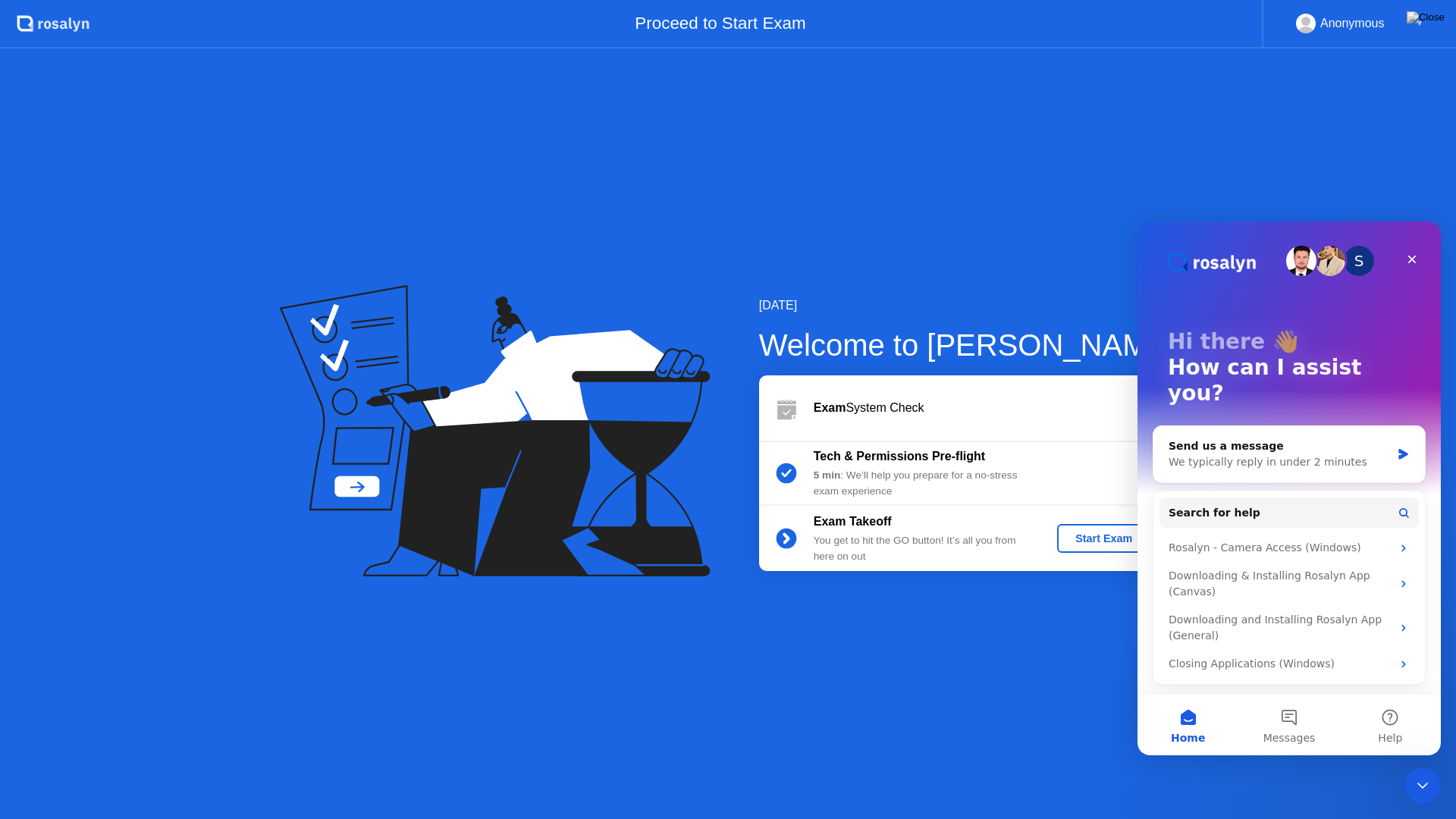
drag, startPoint x: 982, startPoint y: 667, endPoint x: 1012, endPoint y: 639, distance: 41.0
click at [982, 616] on div "[DATE] Welcome to [PERSON_NAME] Exam System Check Tech & Permissions Pre-flight…" at bounding box center [728, 433] width 1456 height 770
click at [1067, 538] on div "Start Exam" at bounding box center [1104, 537] width 82 height 12
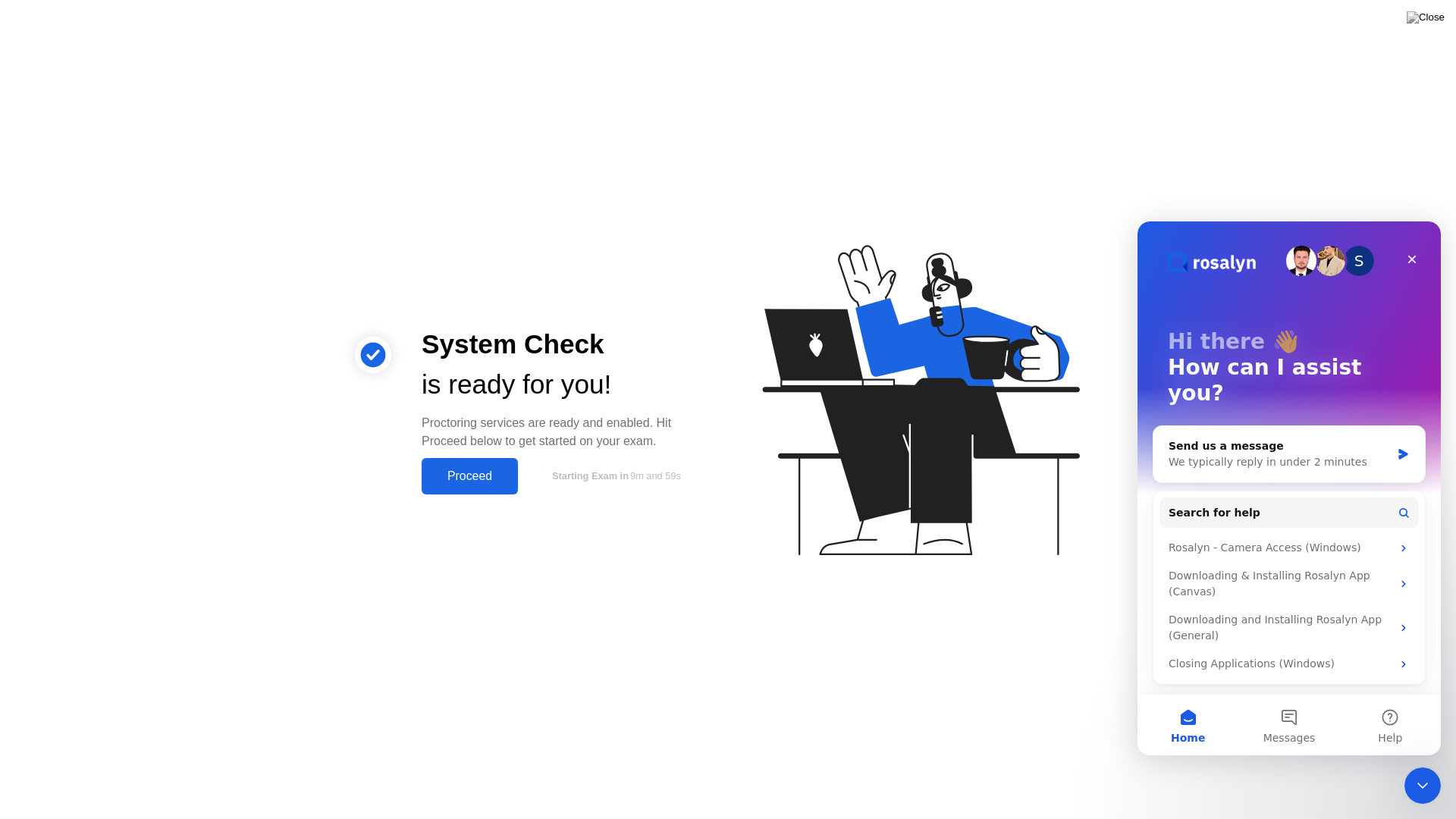
click at [411, 610] on div "System Check is ready for you! Proctoring services are ready and enabled. Hit P…" at bounding box center [728, 410] width 1456 height 819
click at [1067, 258] on icon "Close" at bounding box center [1412, 258] width 12 height 12
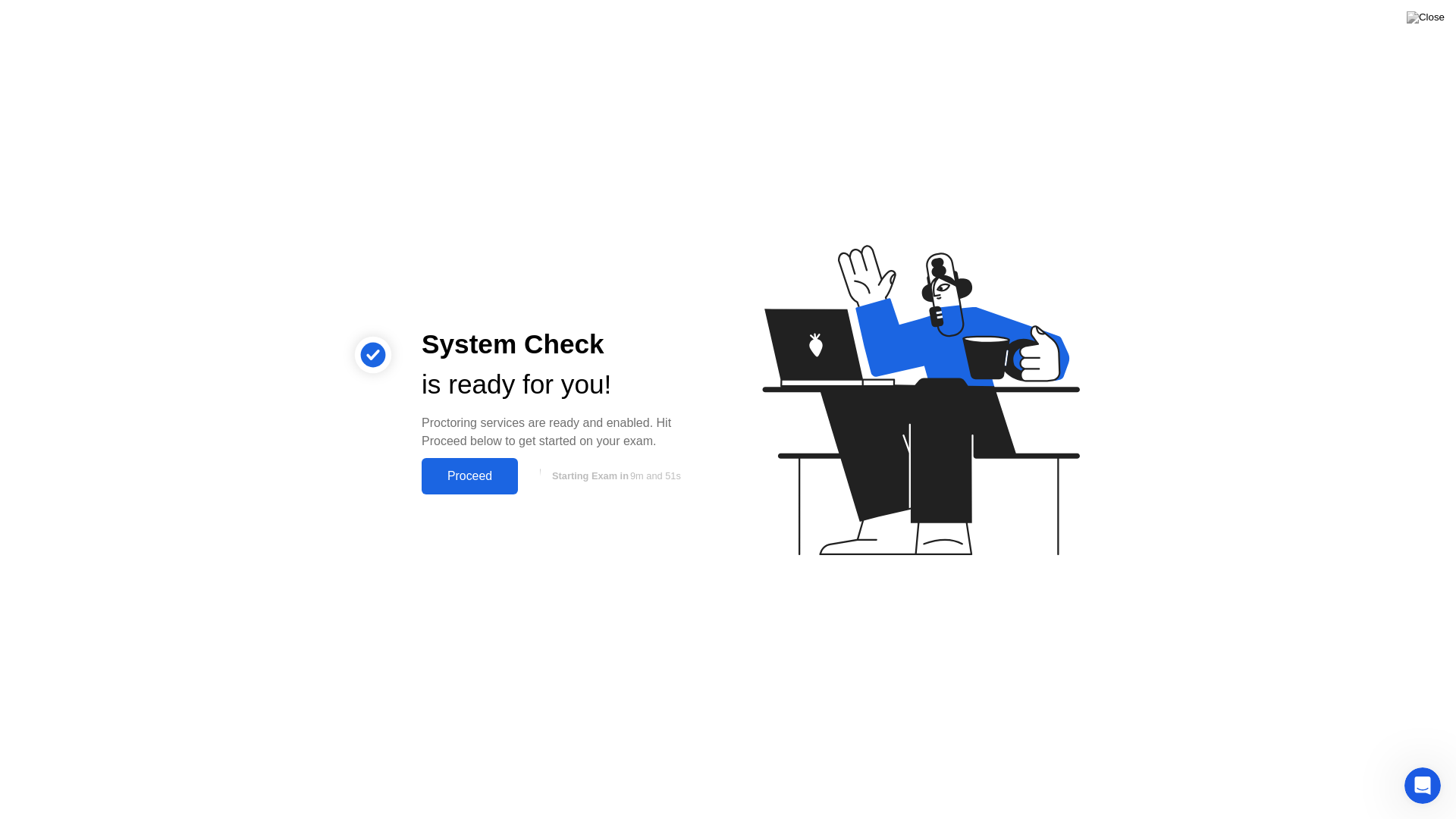
click at [468, 473] on div "Proceed" at bounding box center [470, 476] width 87 height 14
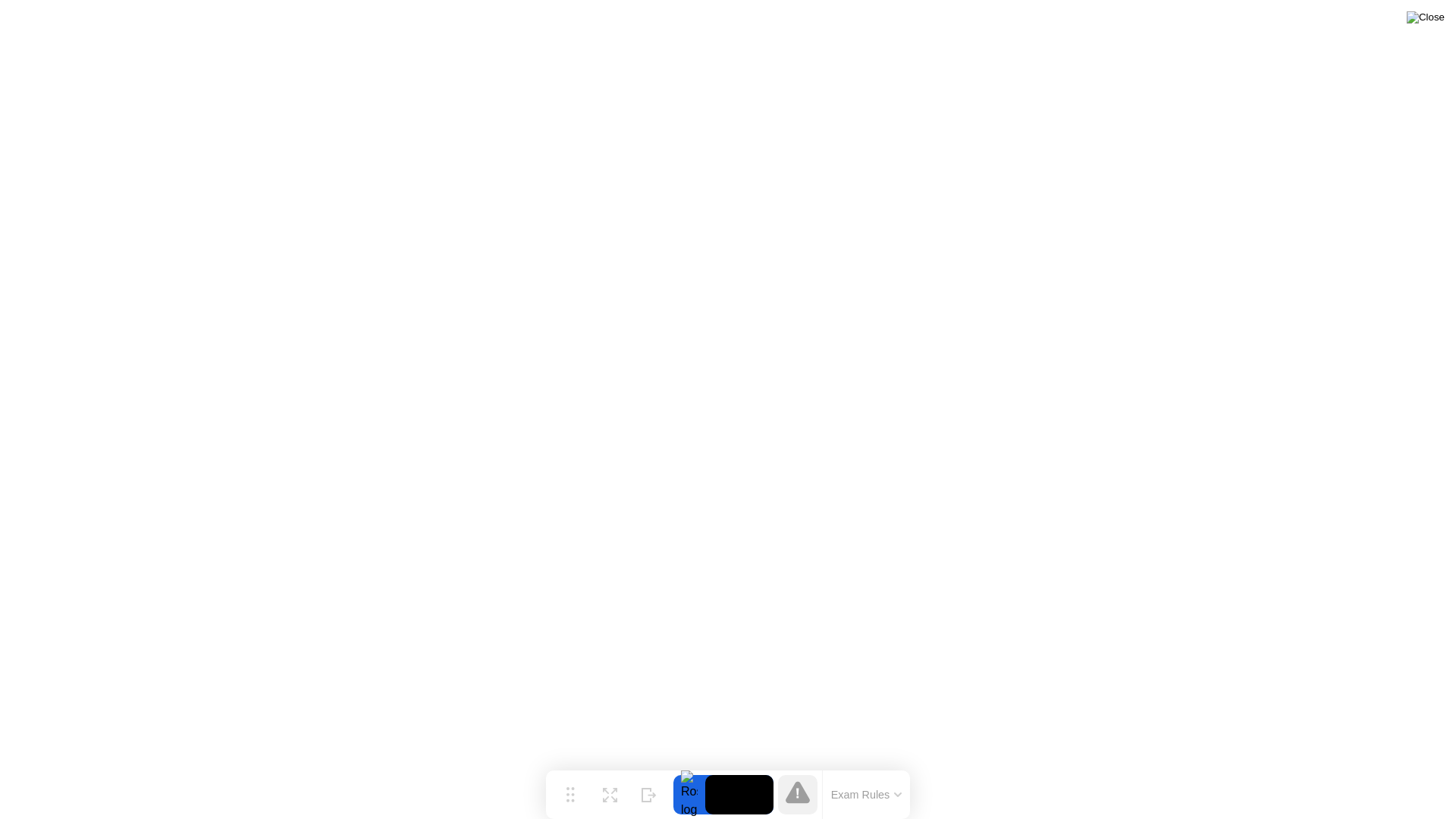
click at [1067, 23] on img at bounding box center [1425, 17] width 38 height 12
